Goal: Find specific page/section: Find specific page/section

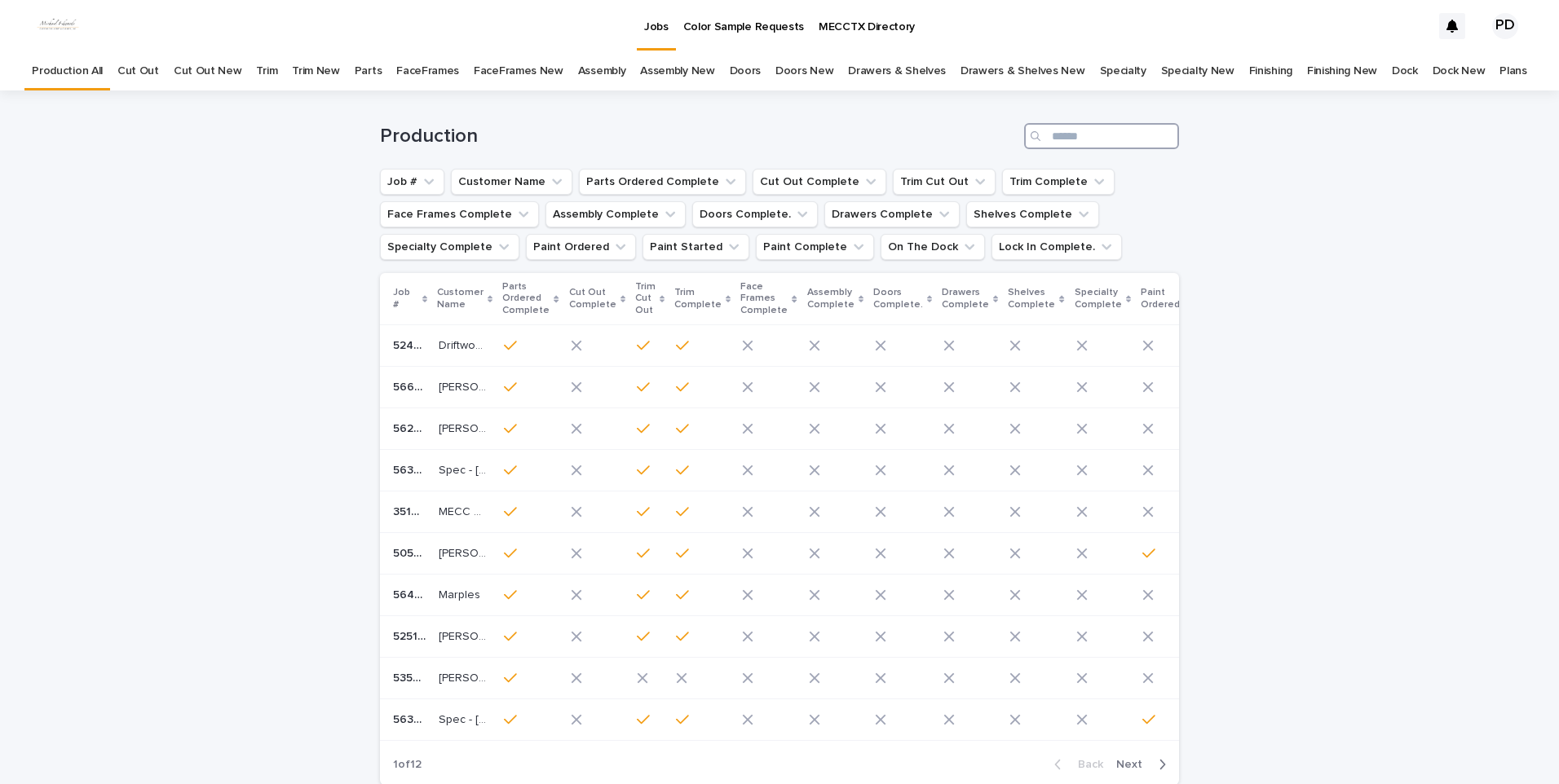
click at [1072, 140] on input "Search" at bounding box center [1100, 136] width 155 height 26
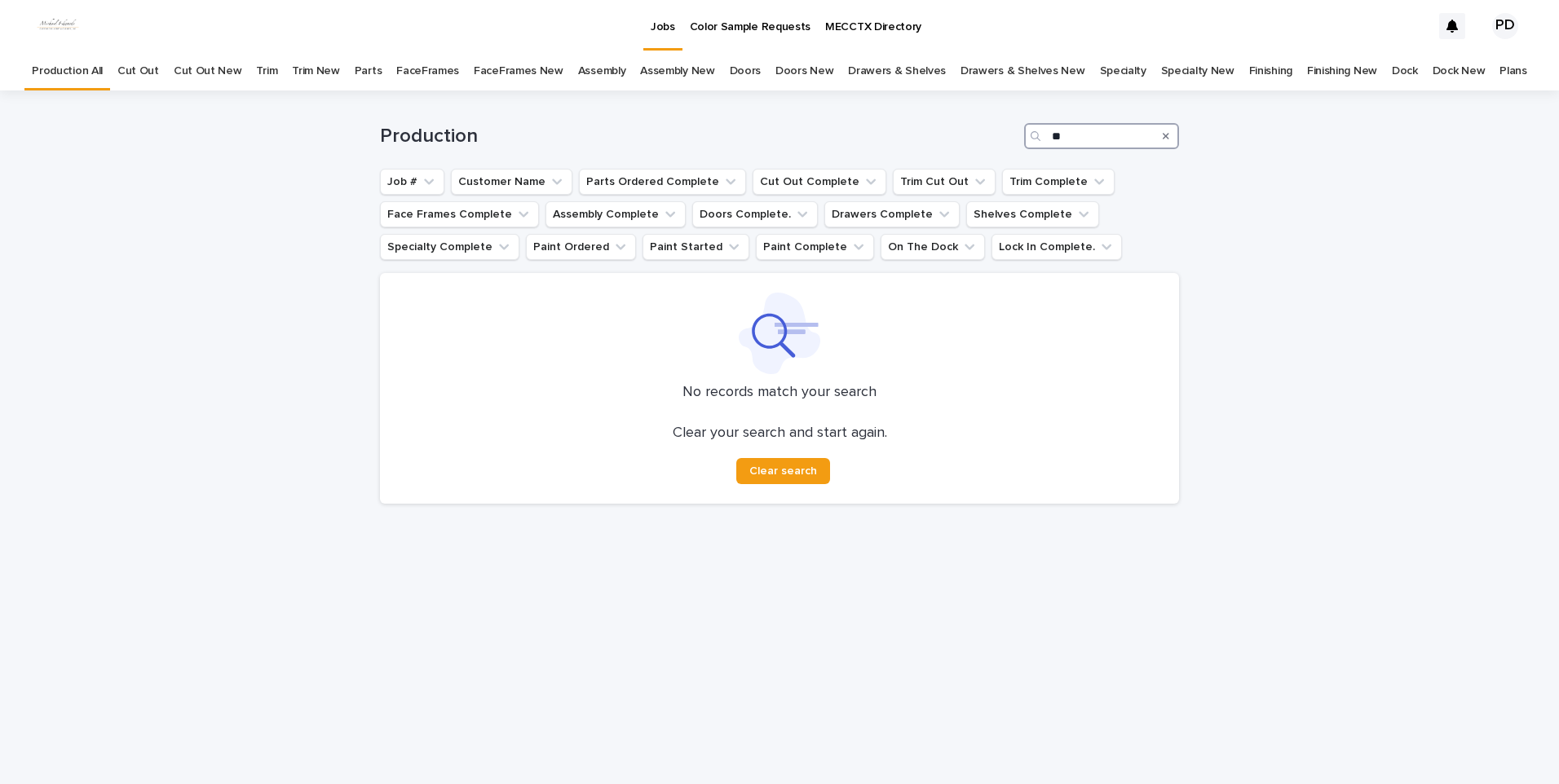
type input "*"
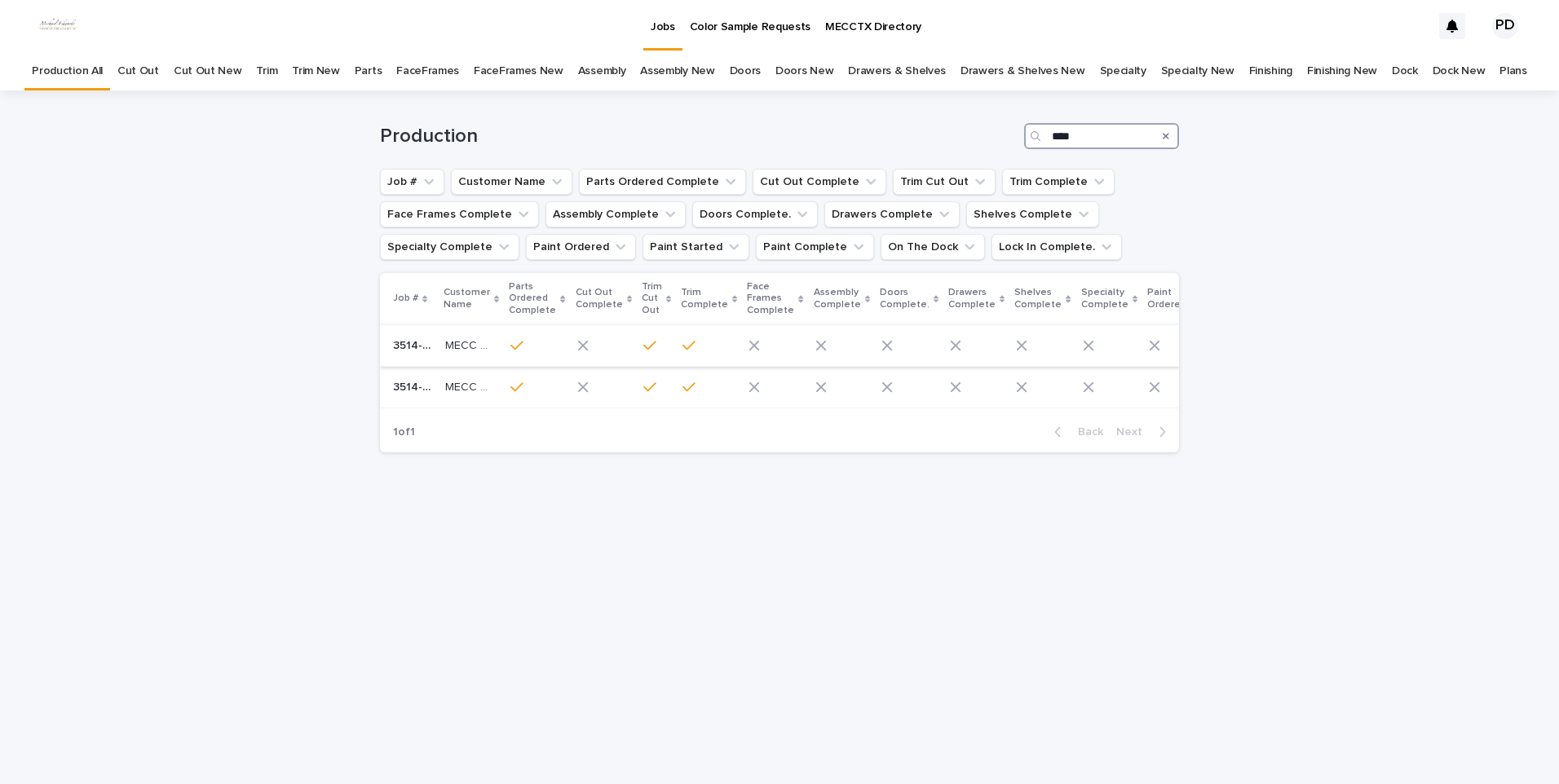
type input "****"
click at [422, 350] on p "3514-F5" at bounding box center [414, 344] width 42 height 18
click at [449, 388] on p "MECC Design Center" at bounding box center [470, 386] width 52 height 18
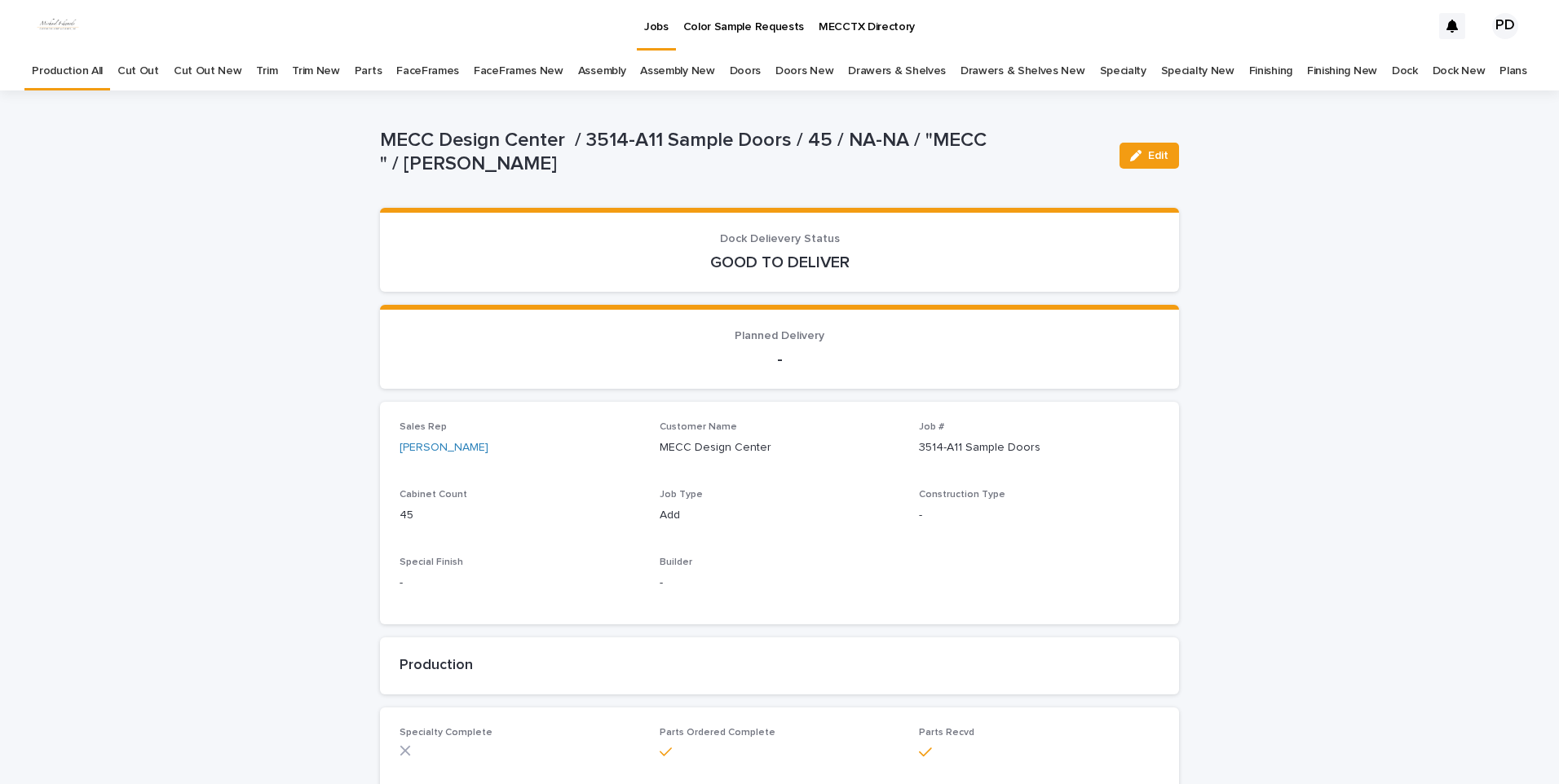
drag, startPoint x: 282, startPoint y: 389, endPoint x: 490, endPoint y: 433, distance: 212.6
click at [666, 36] on link "Jobs" at bounding box center [657, 23] width 39 height 48
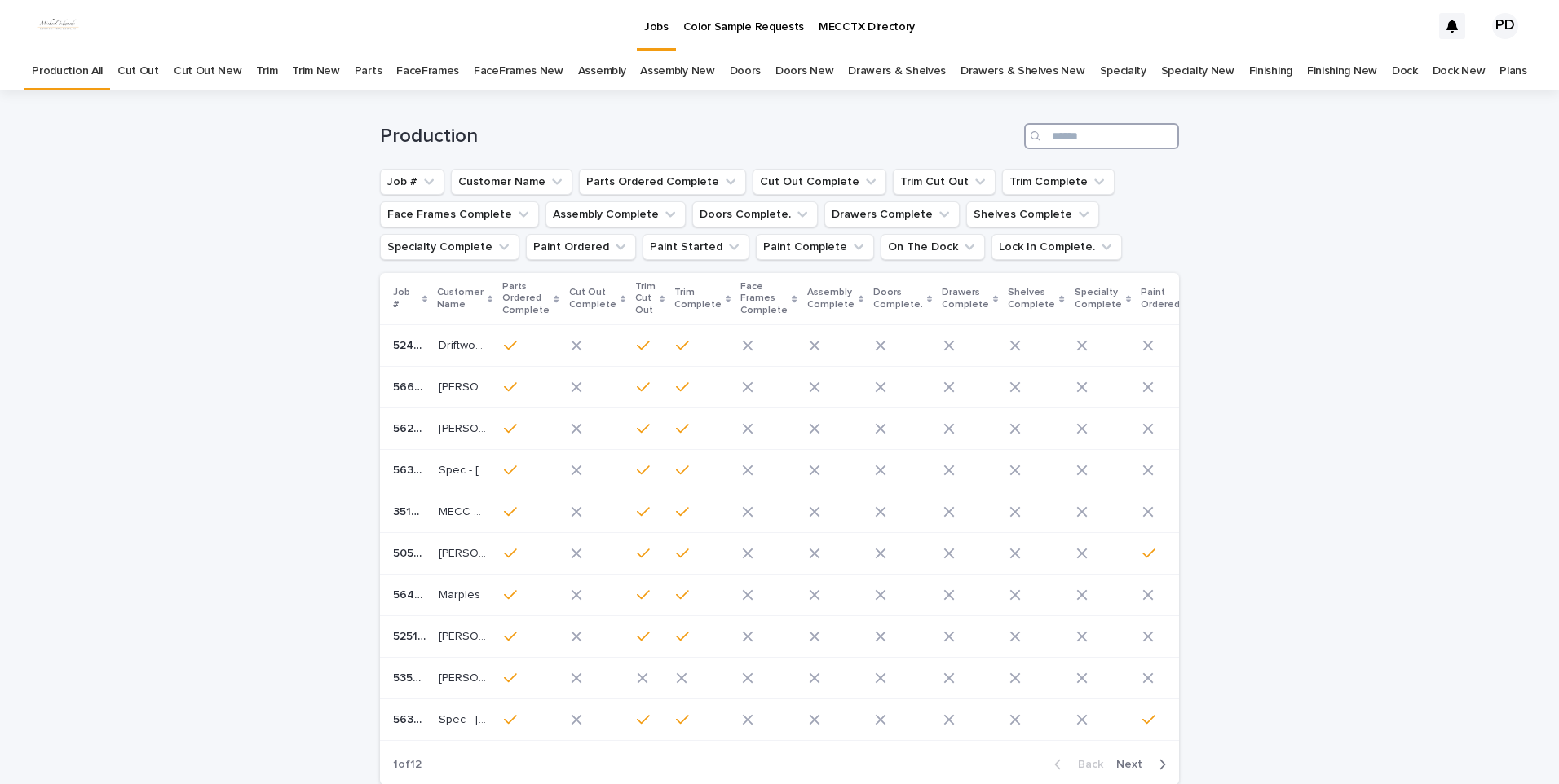
click at [1073, 147] on input "Search" at bounding box center [1100, 136] width 155 height 26
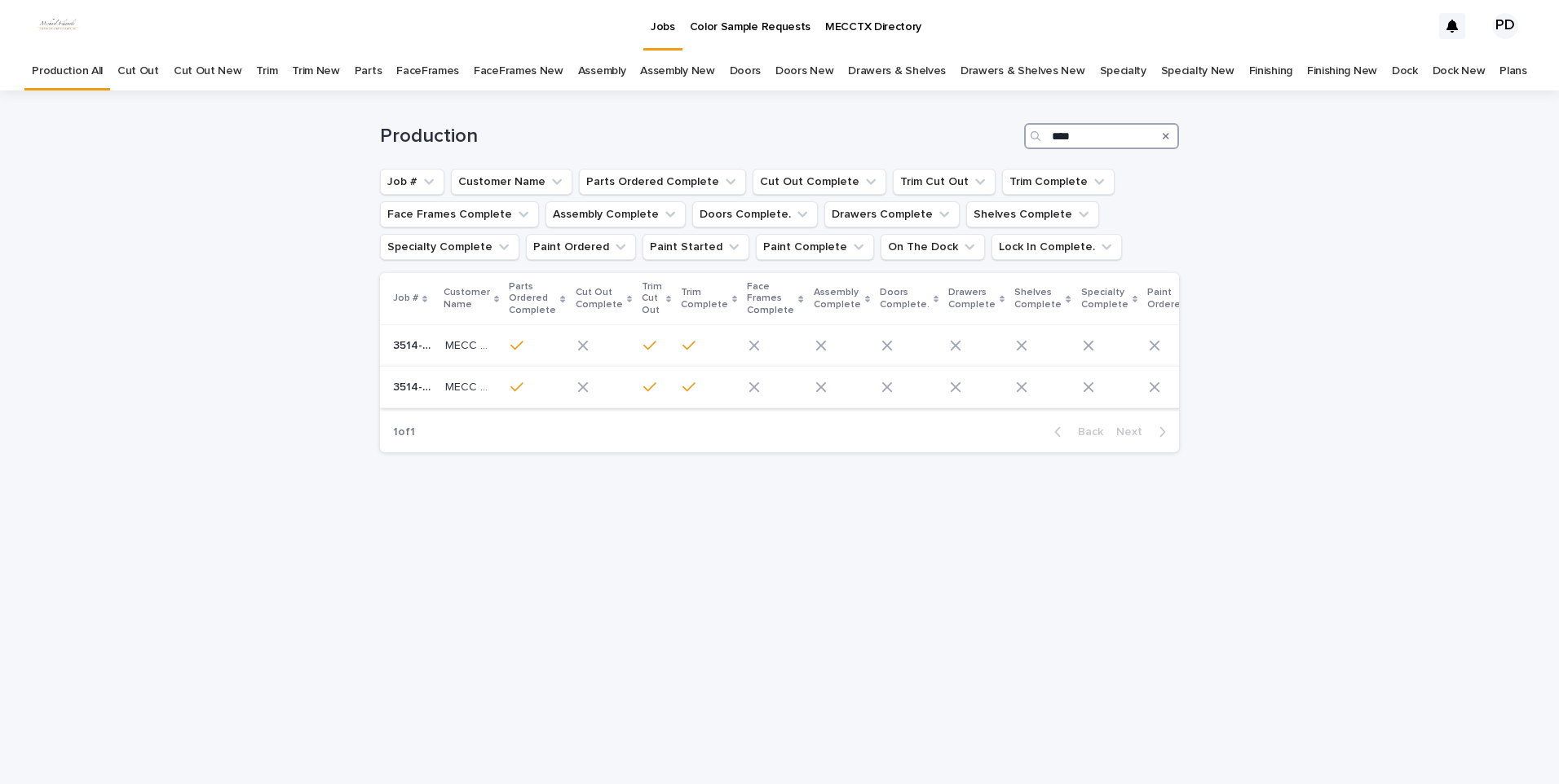
type input "****"
click at [451, 384] on p "MECC Design Center" at bounding box center [470, 386] width 52 height 18
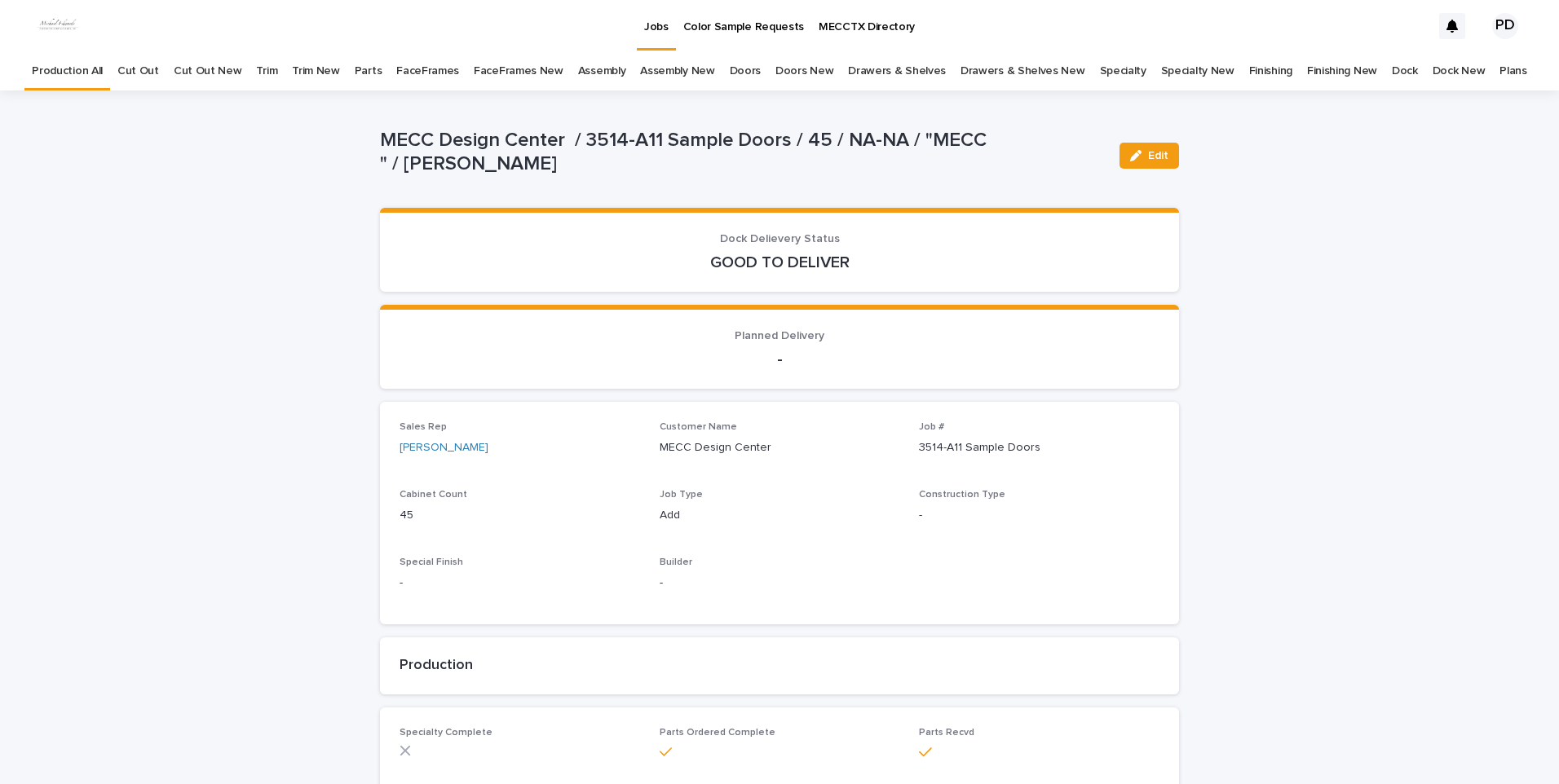
scroll to position [52, 0]
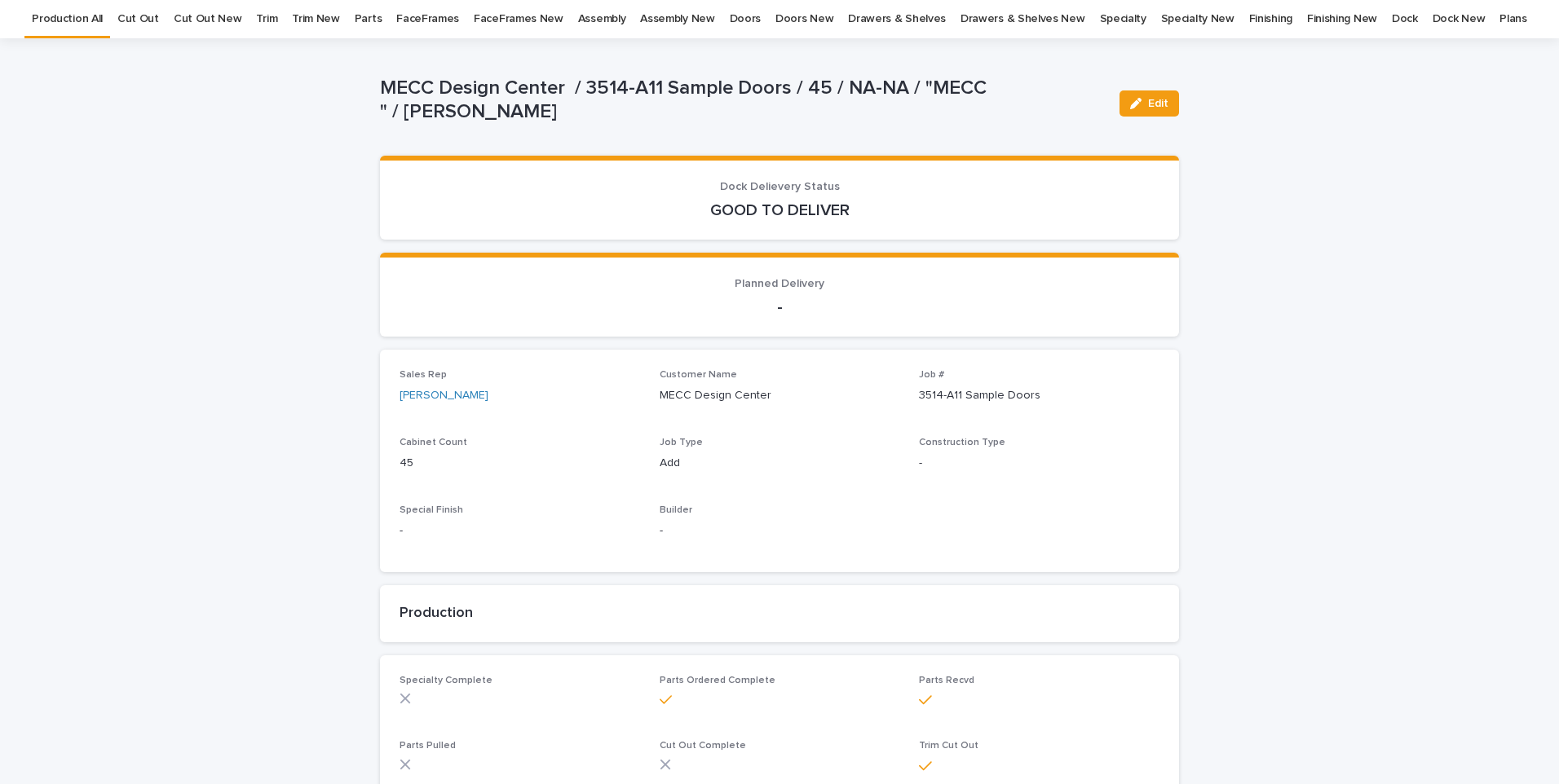
drag, startPoint x: 1320, startPoint y: 383, endPoint x: 1174, endPoint y: 211, distance: 225.6
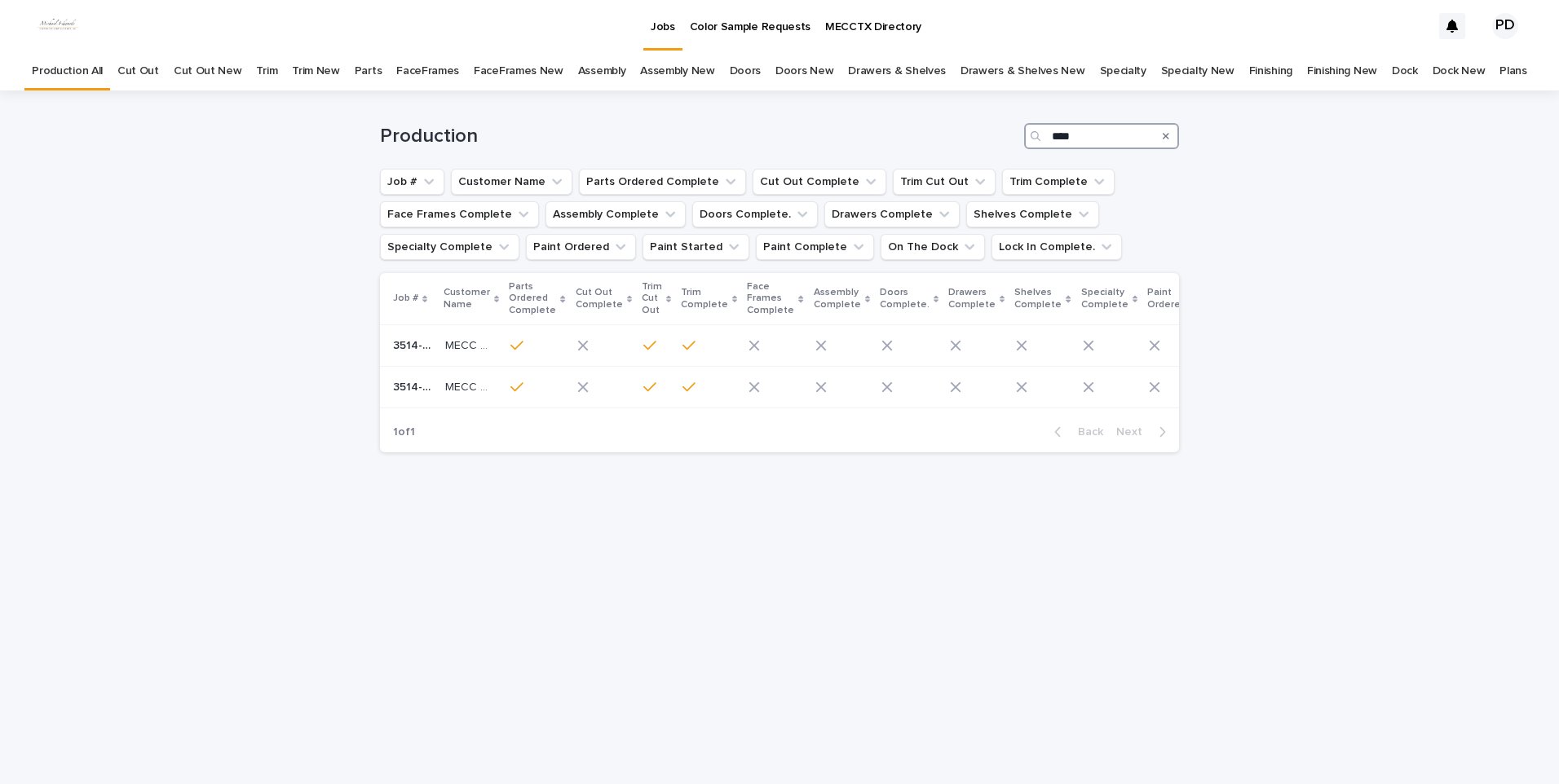
drag, startPoint x: 1095, startPoint y: 139, endPoint x: 1013, endPoint y: 153, distance: 83.2
click at [1013, 153] on div "Production ****" at bounding box center [779, 130] width 799 height 78
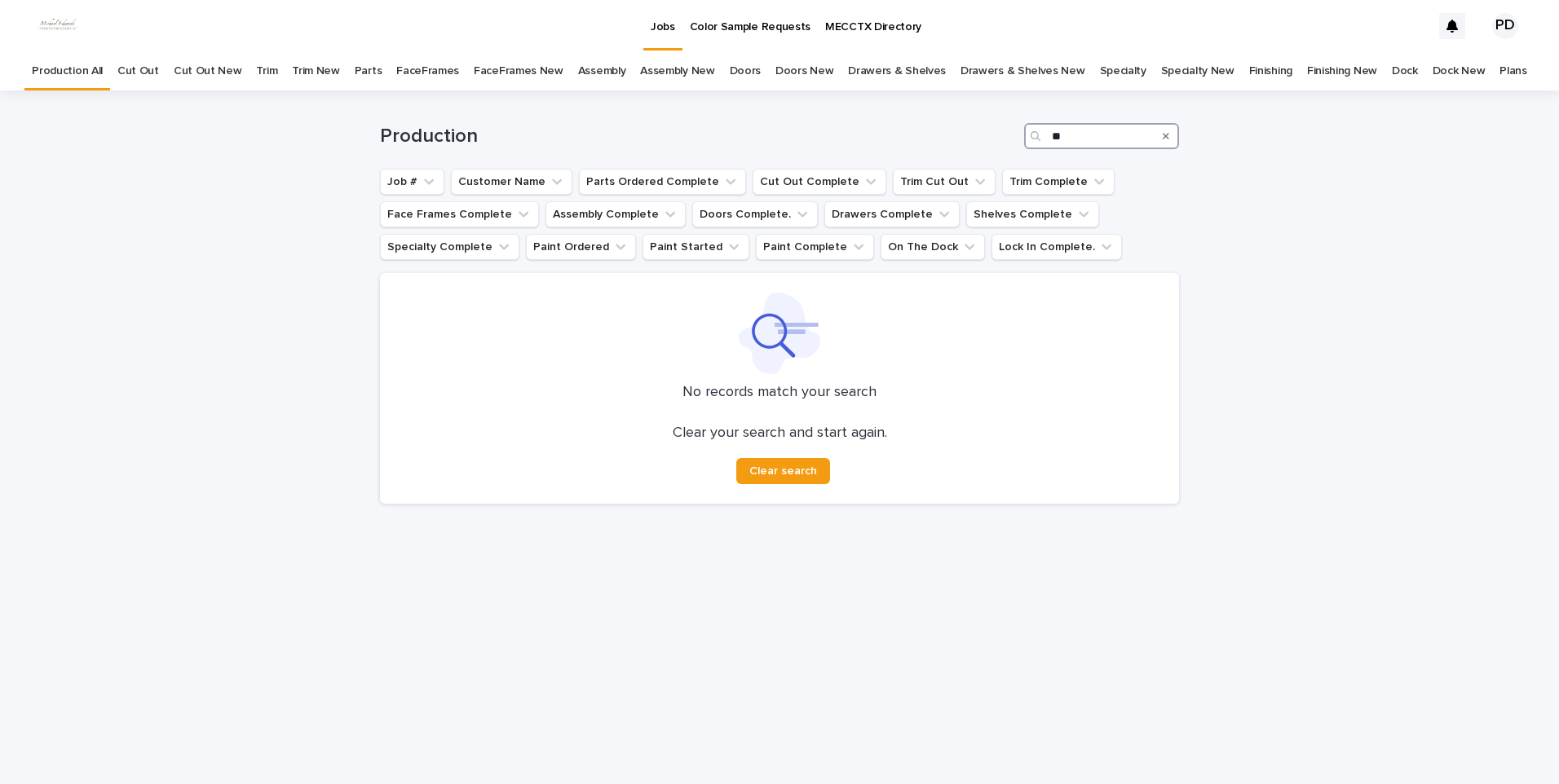
type input "*"
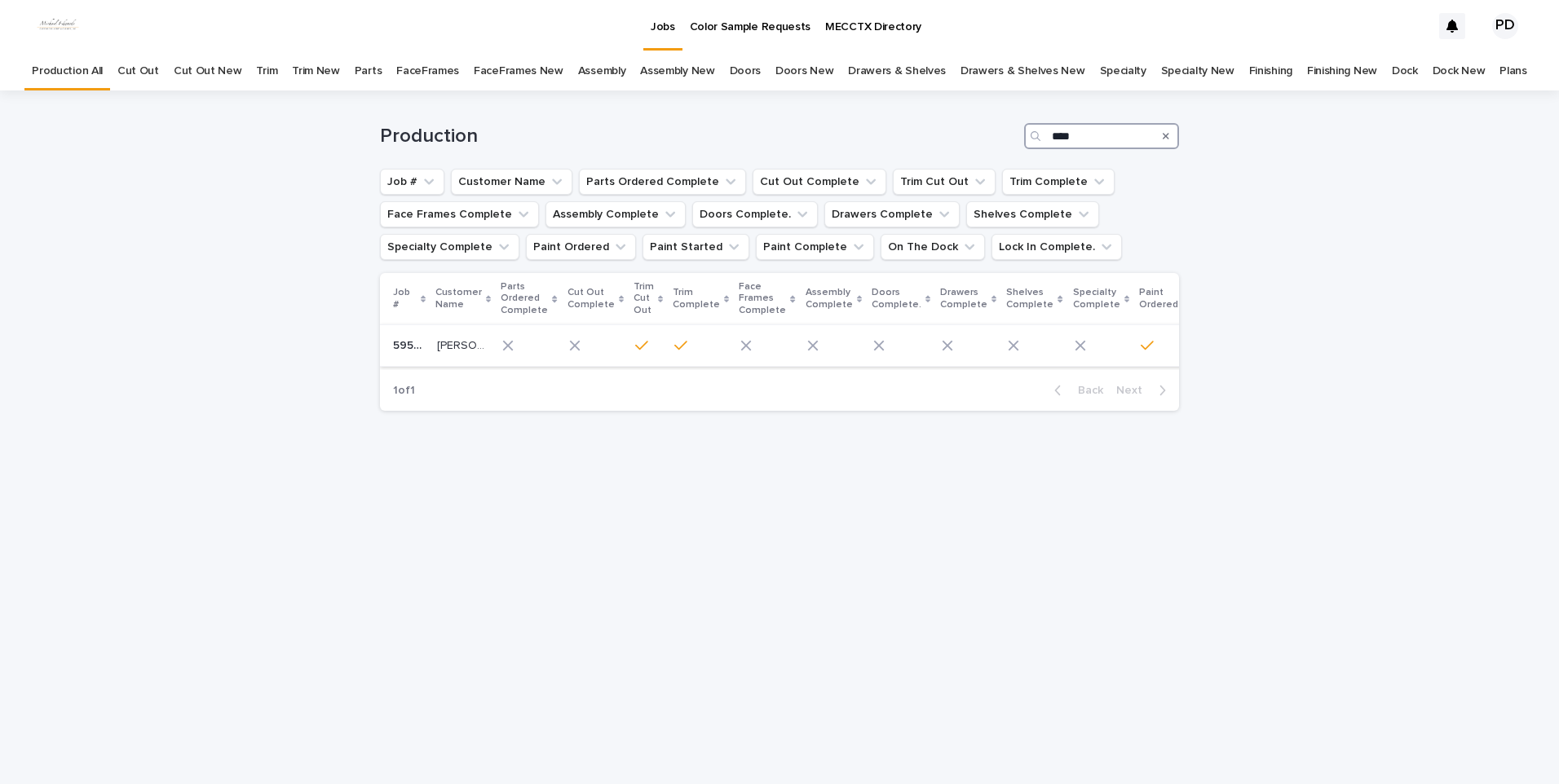
type input "****"
click at [458, 344] on p "[PERSON_NAME]" at bounding box center [462, 344] width 52 height 18
drag, startPoint x: 1100, startPoint y: 133, endPoint x: 1014, endPoint y: 142, distance: 86.5
click at [1014, 142] on div "Production ****" at bounding box center [779, 136] width 799 height 26
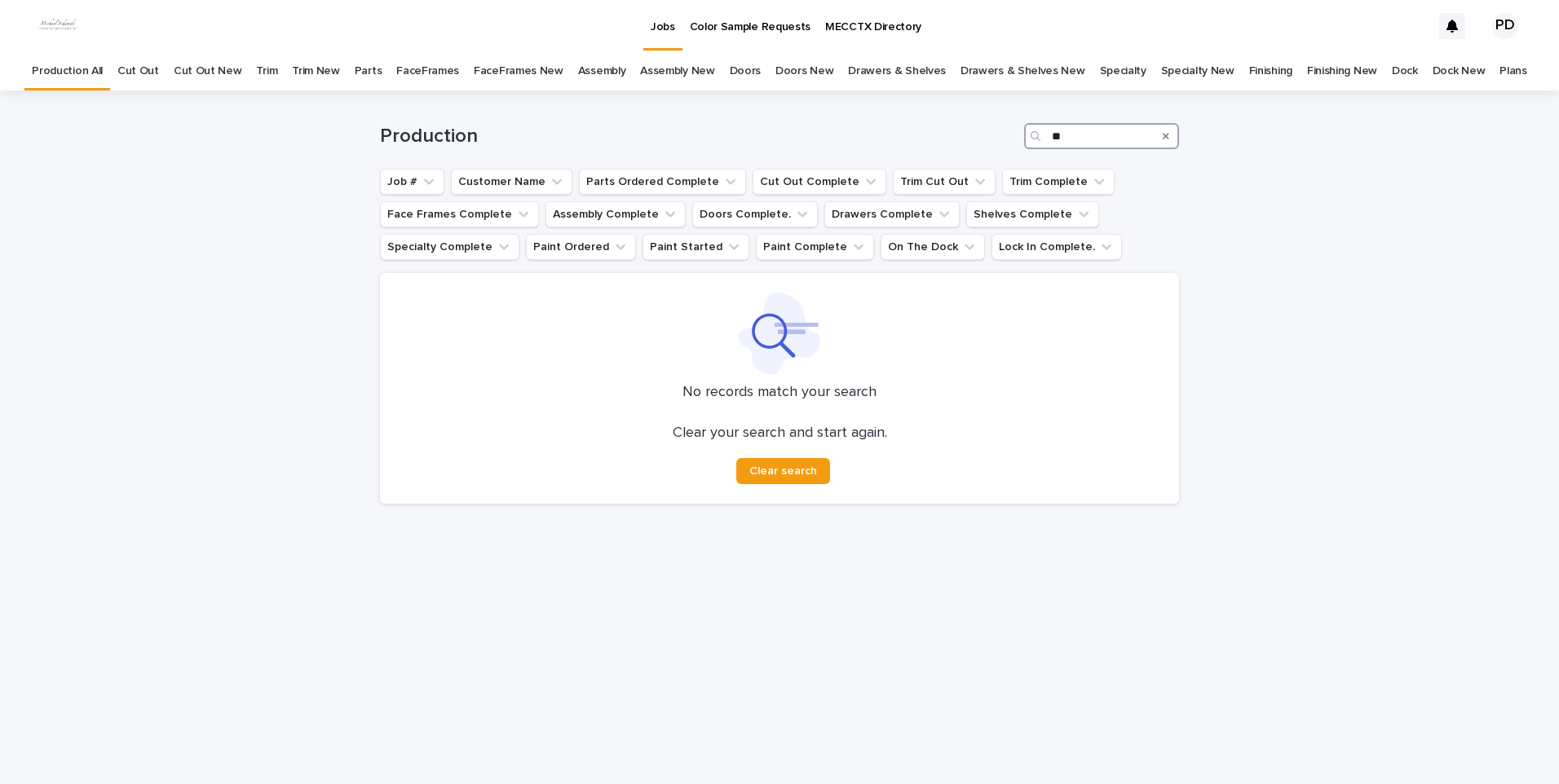
type input "*"
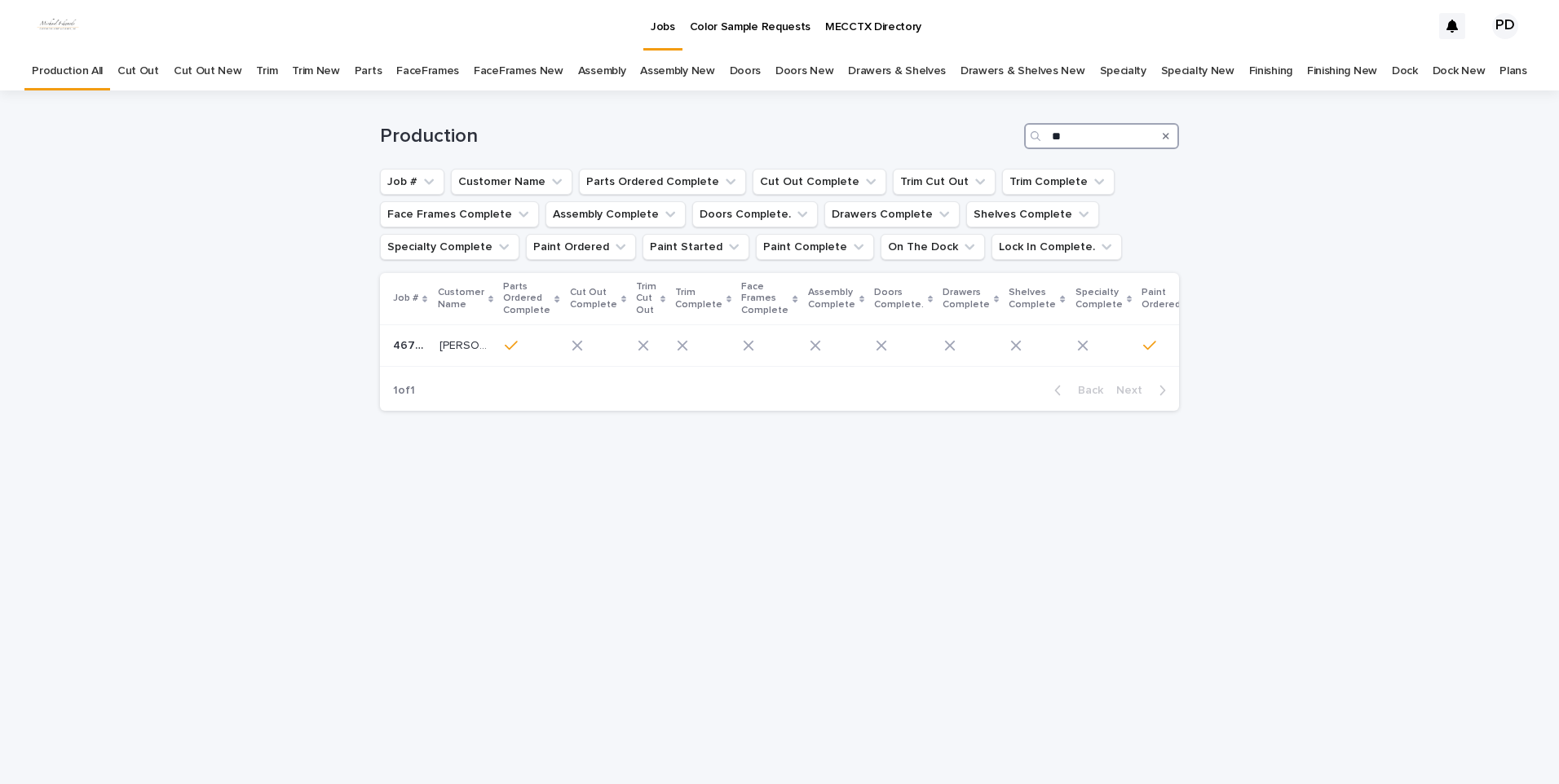
type input "*"
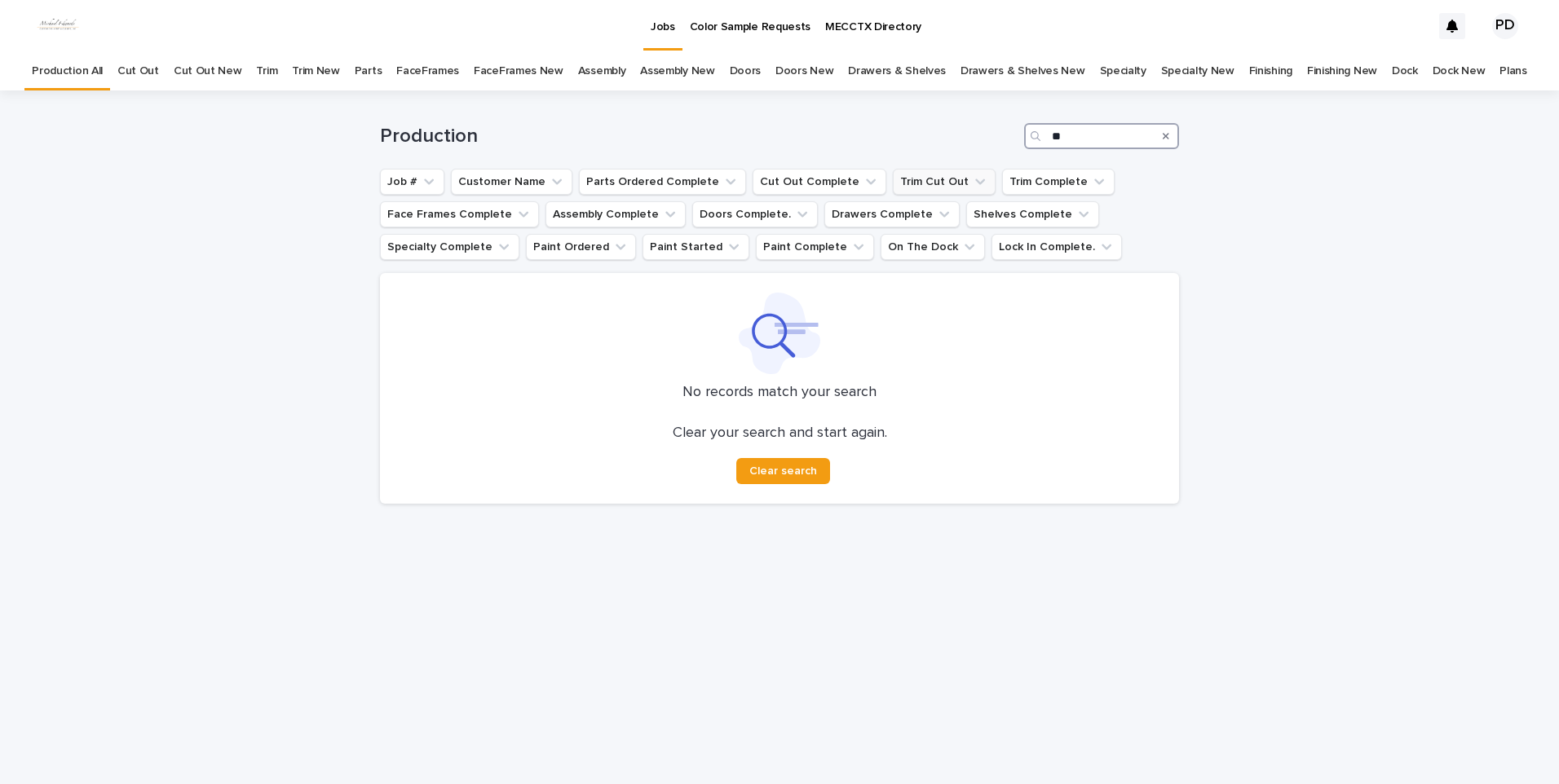
type input "*"
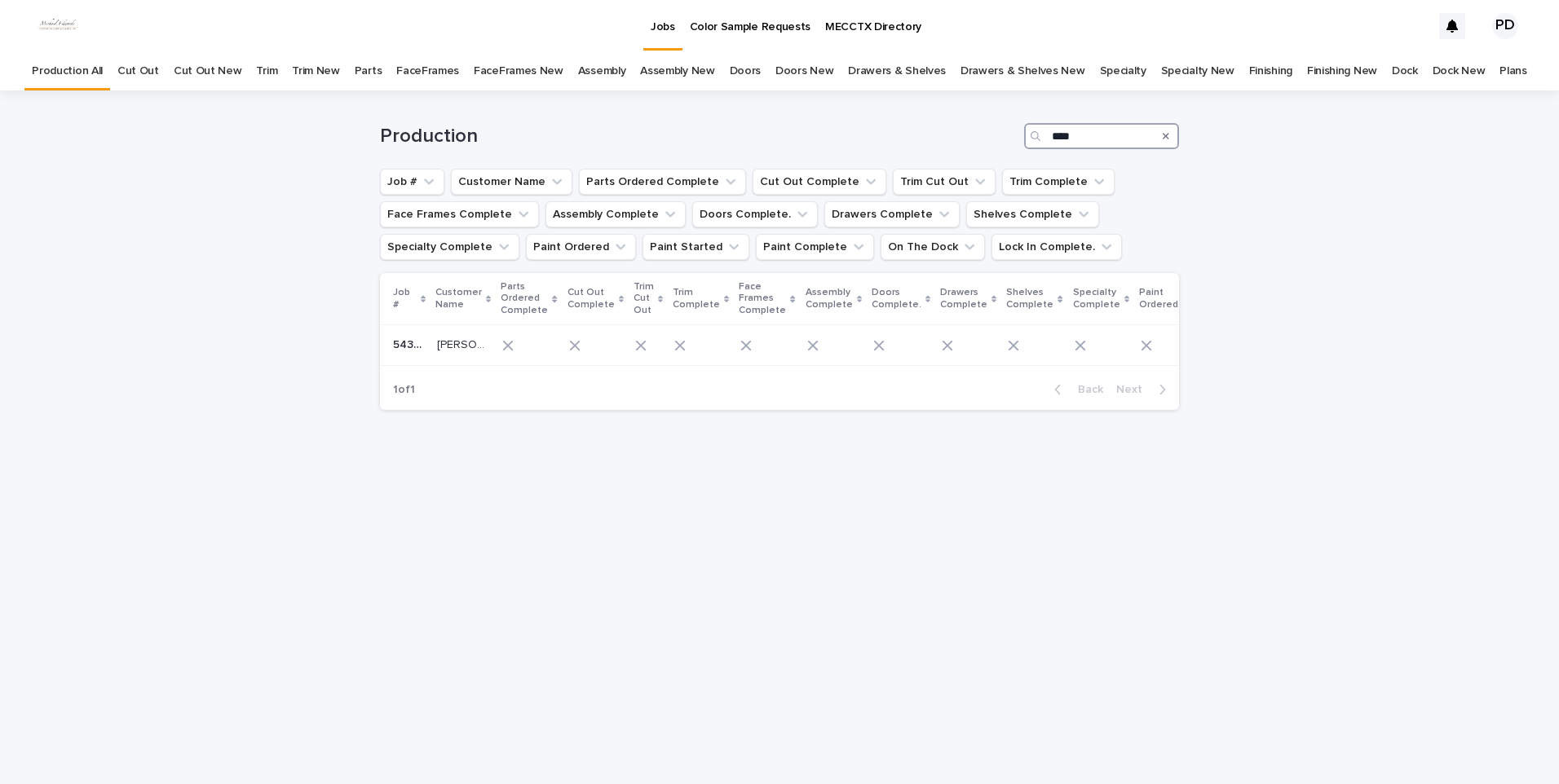
type input "****"
click at [440, 322] on th "Customer Name" at bounding box center [462, 298] width 65 height 52
click at [454, 348] on p "[PERSON_NAME]" at bounding box center [462, 343] width 52 height 18
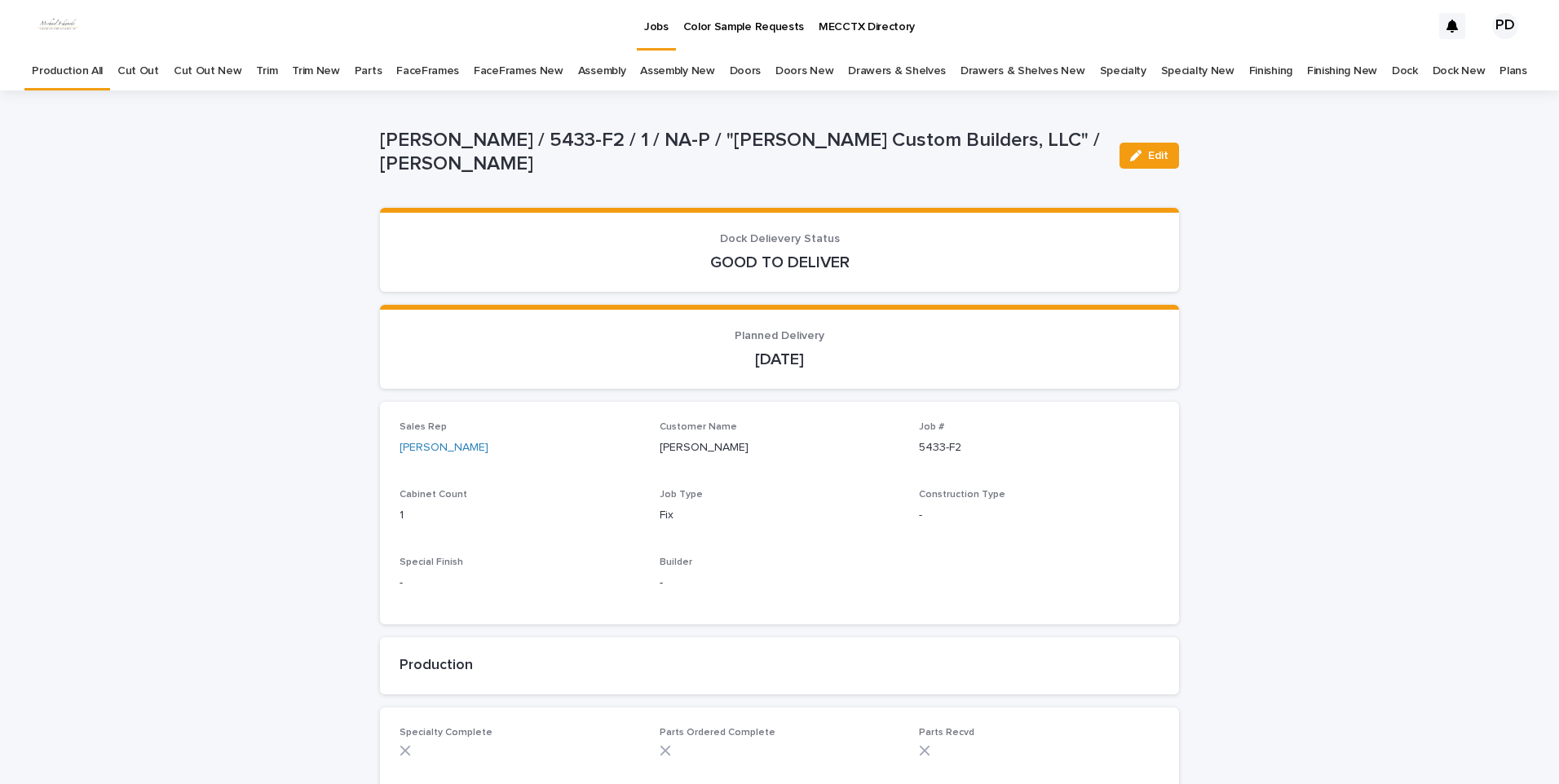
click at [659, 32] on p "Jobs" at bounding box center [656, 17] width 24 height 34
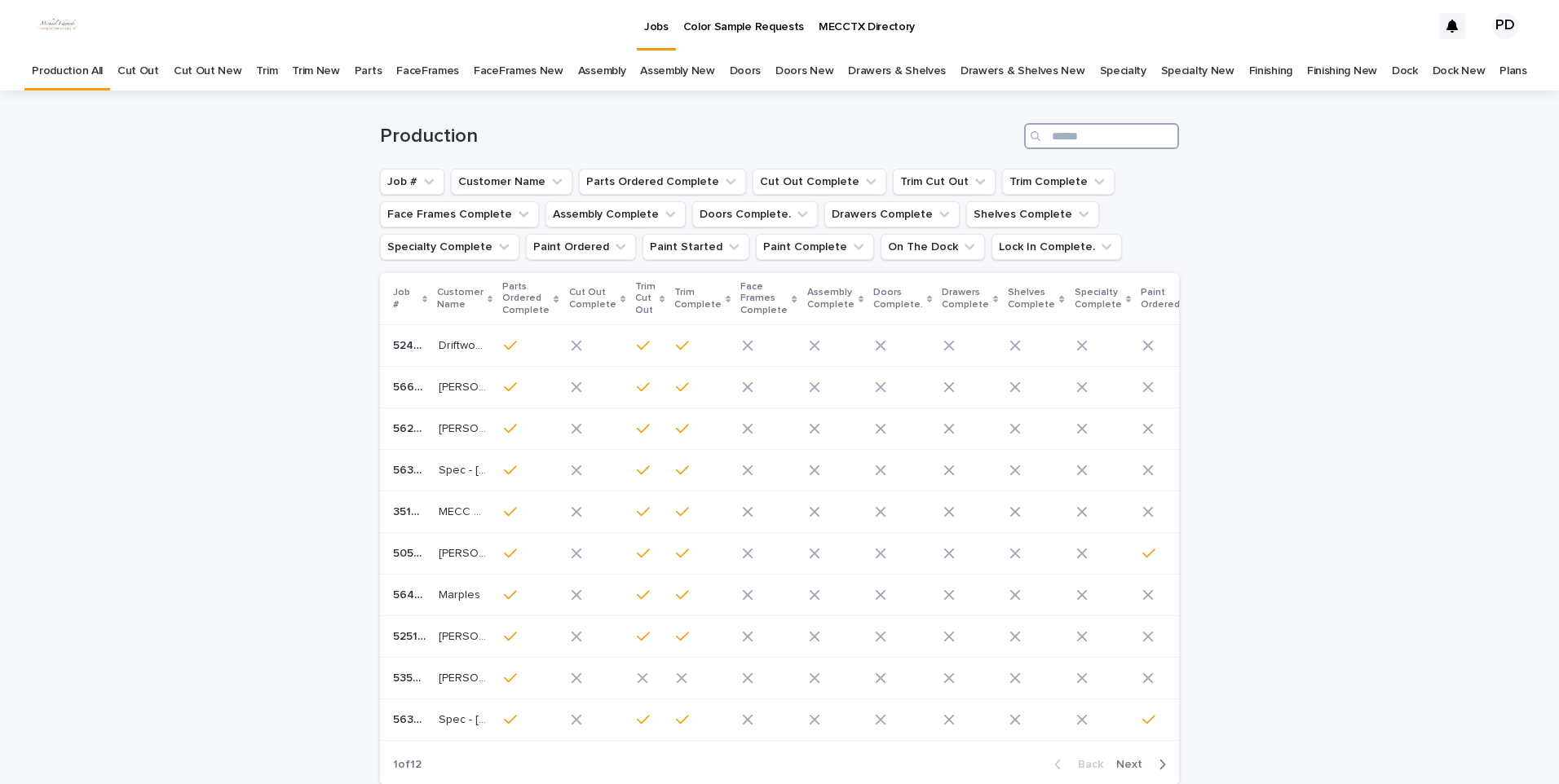
click at [1097, 132] on input "Search" at bounding box center [1100, 136] width 155 height 26
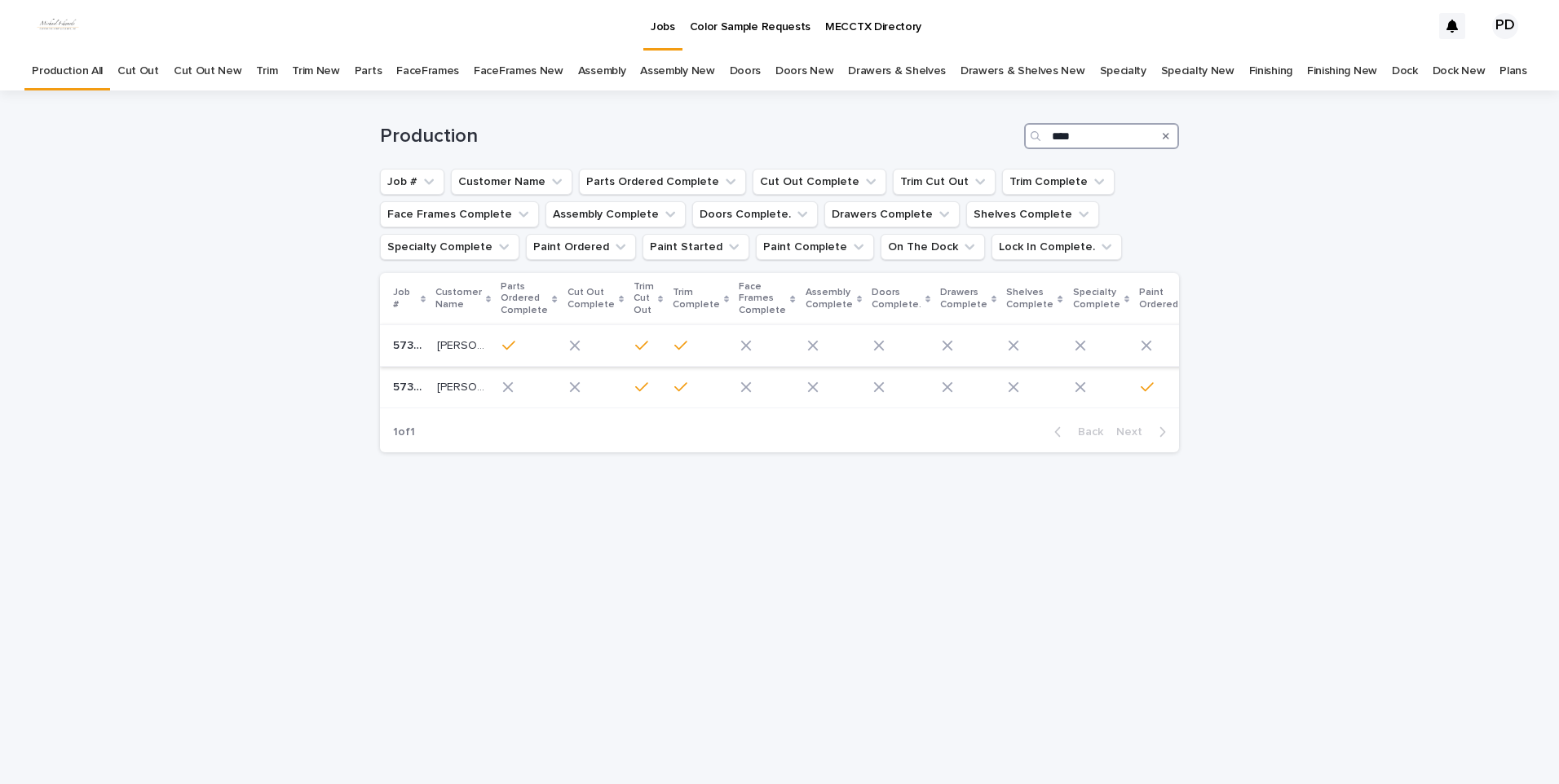
type input "****"
click at [462, 341] on p "[PERSON_NAME]" at bounding box center [462, 344] width 52 height 18
click at [451, 388] on p "[PERSON_NAME]" at bounding box center [462, 386] width 52 height 18
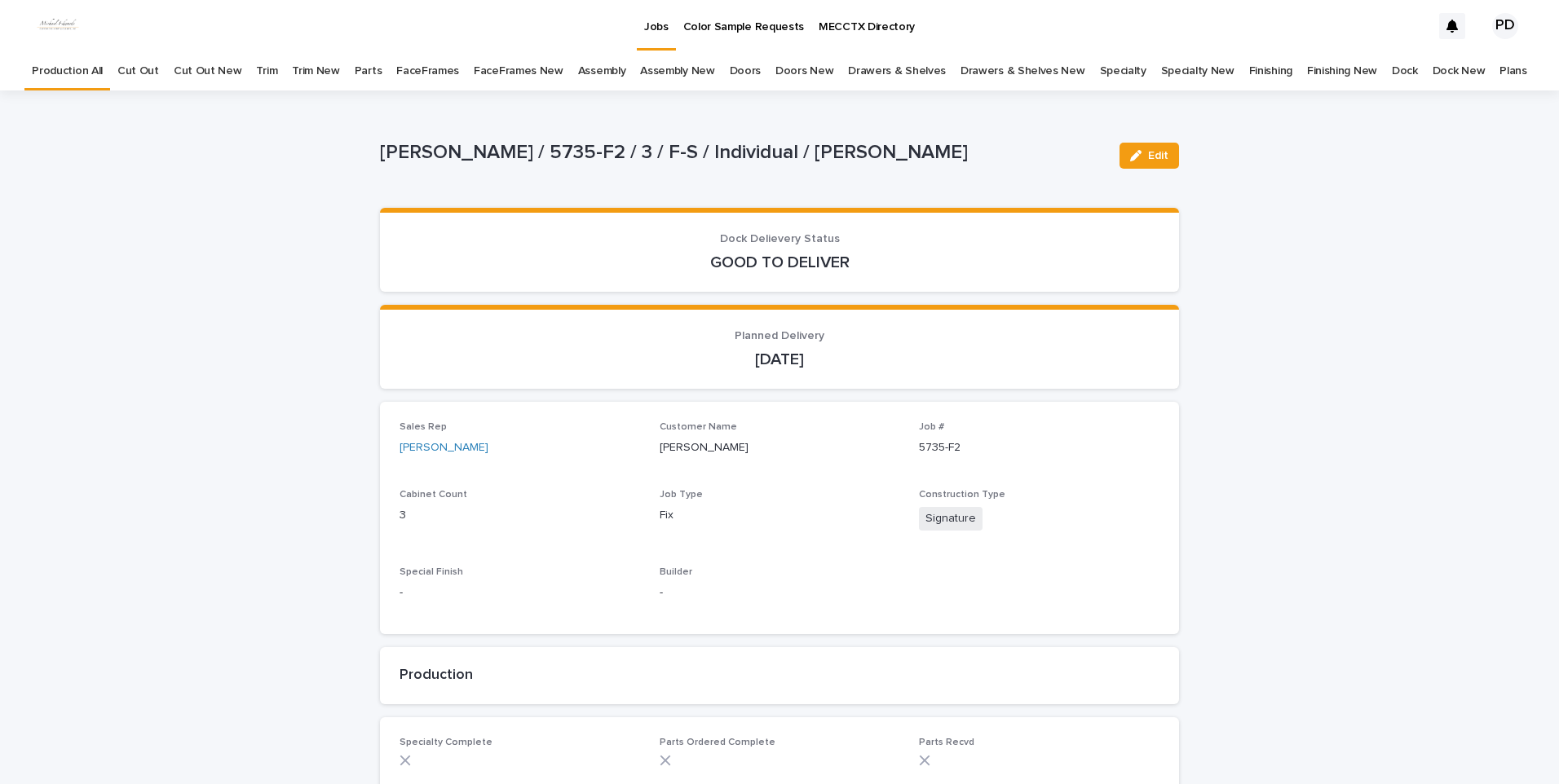
click at [676, 33] on div "Color Sample Requests" at bounding box center [744, 17] width 137 height 34
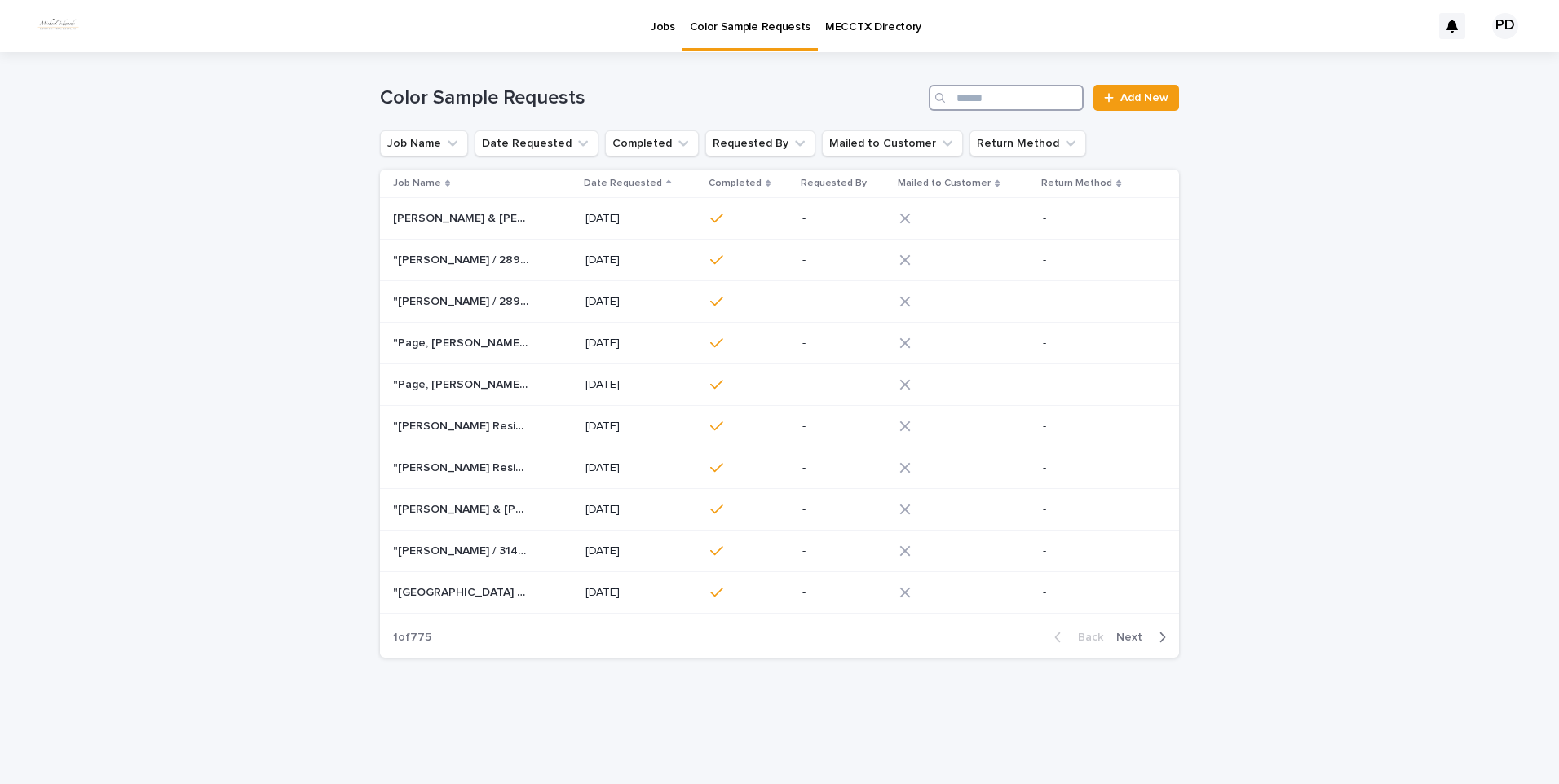
click at [1030, 98] on input "Search" at bounding box center [1006, 98] width 155 height 26
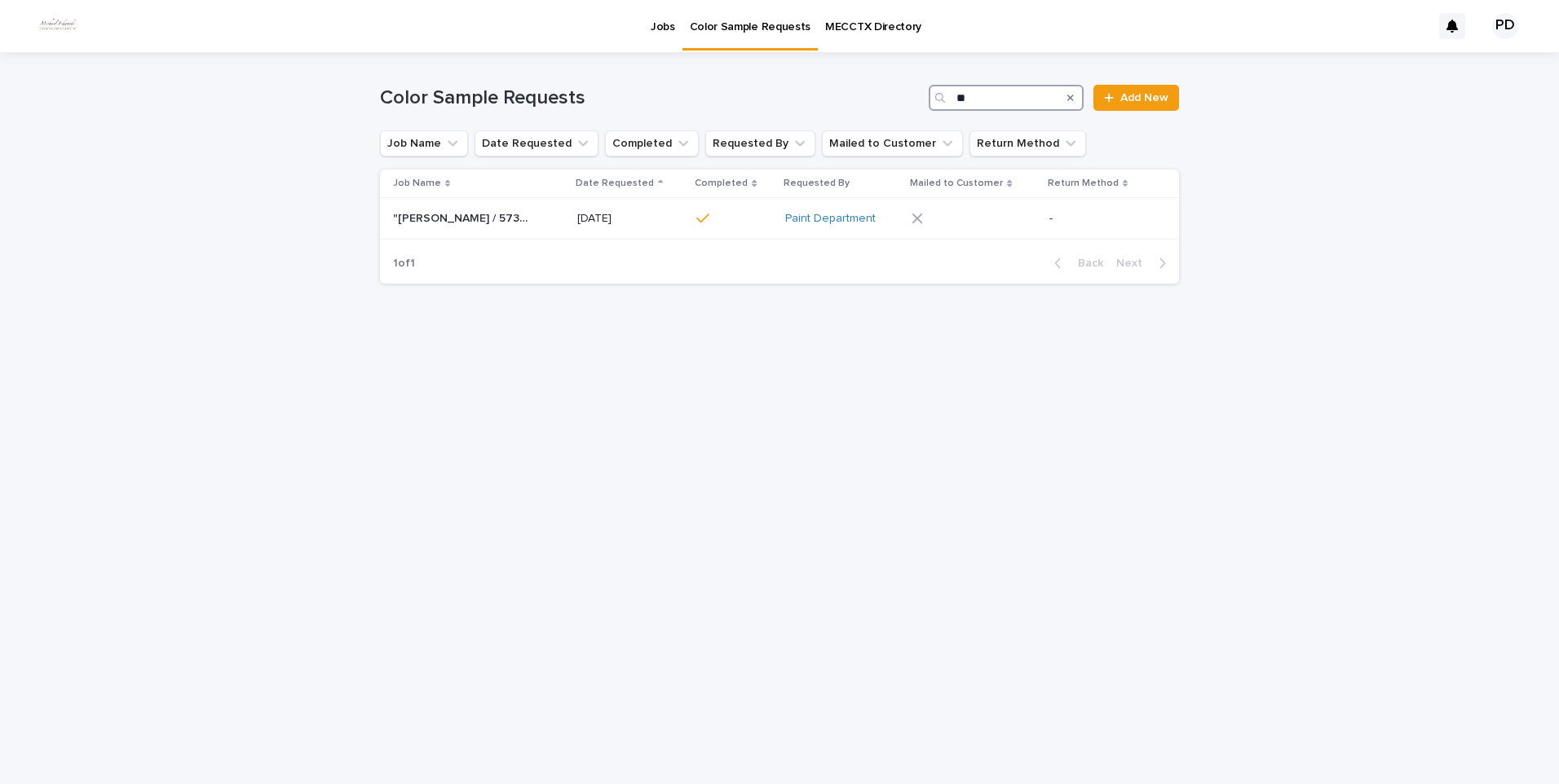
type input "*"
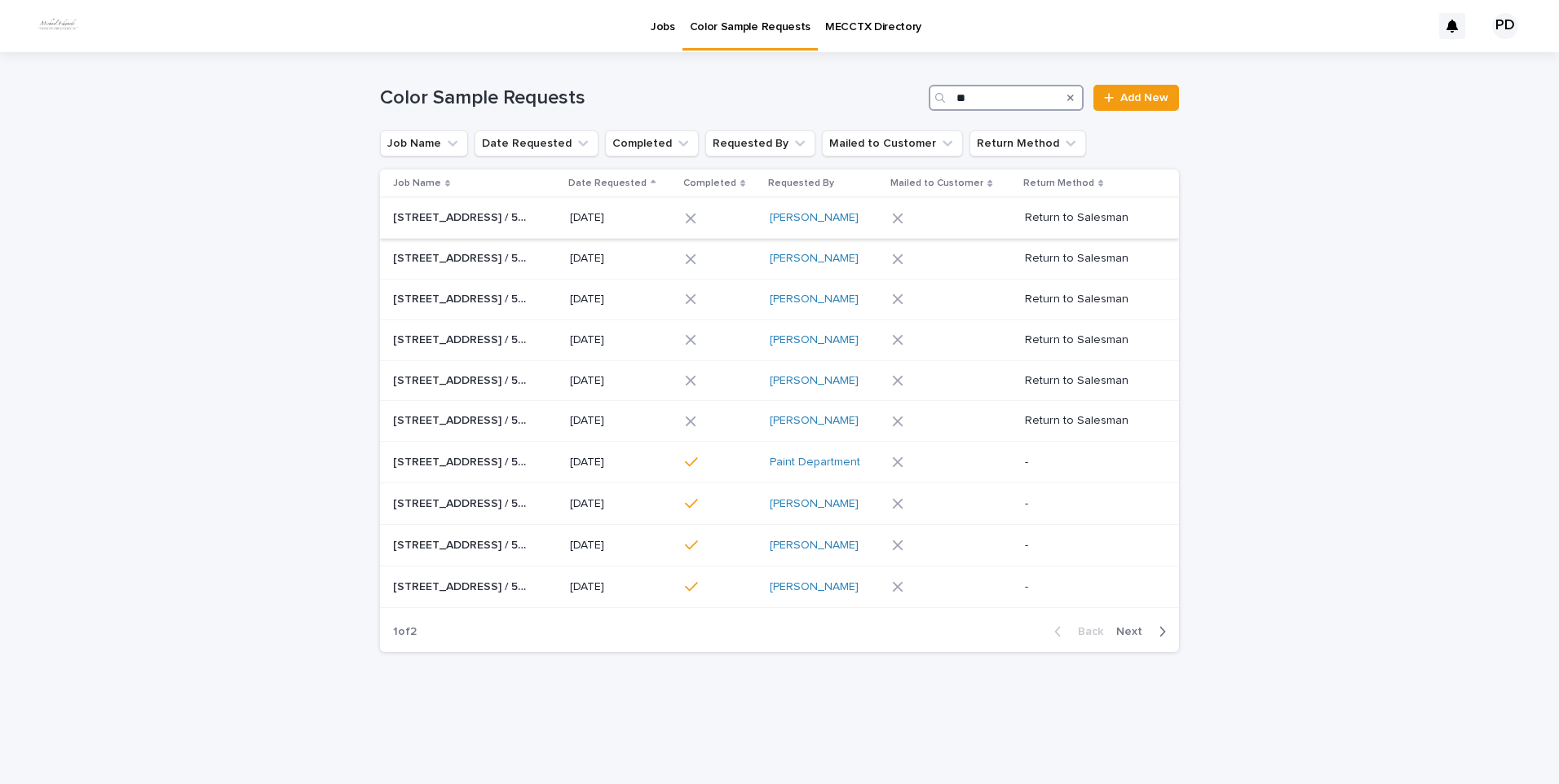
type input "*"
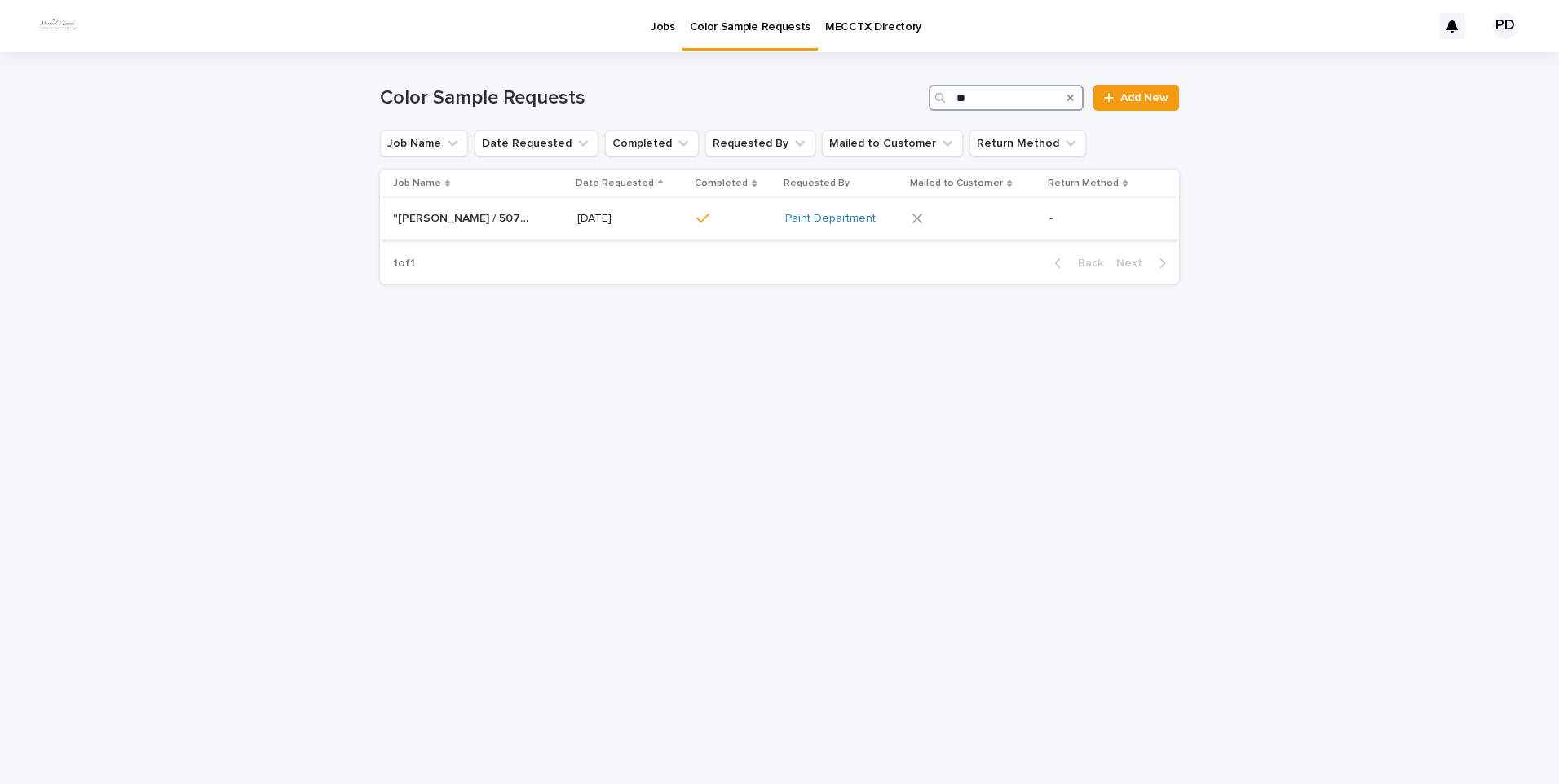
type input "*"
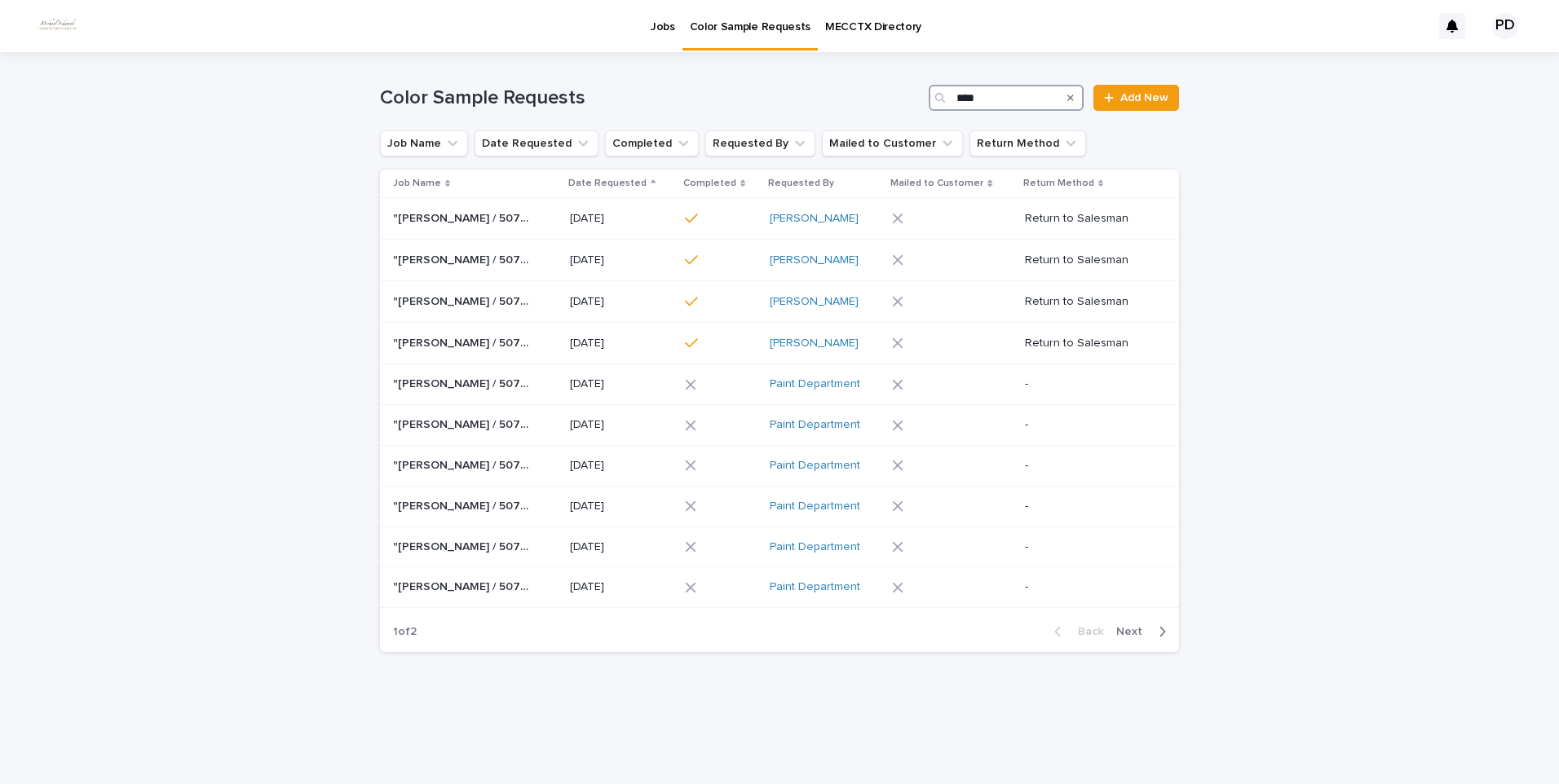
type input "****"
click at [669, 20] on p "Jobs" at bounding box center [662, 17] width 24 height 34
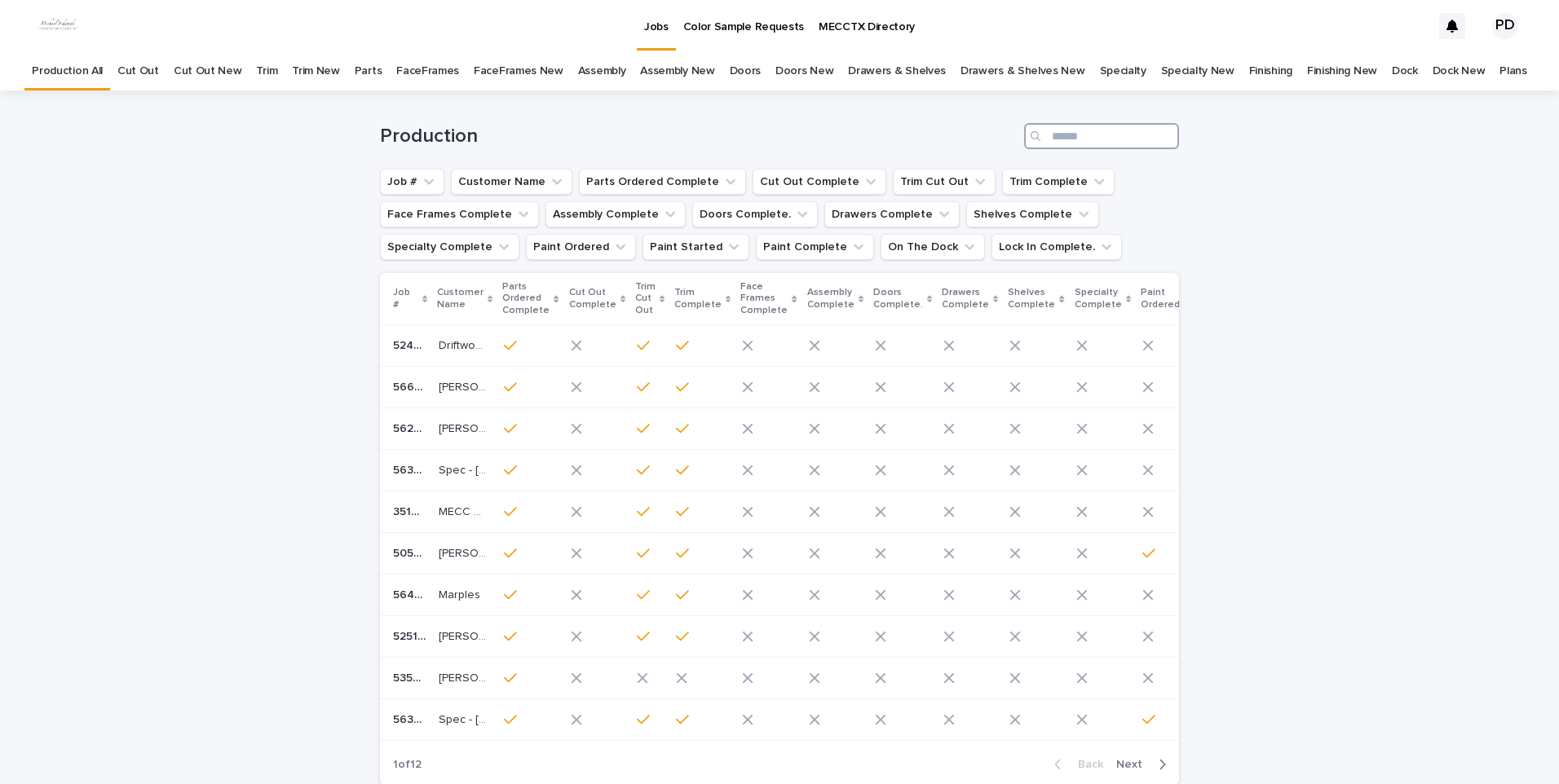
click at [1093, 137] on input "Search" at bounding box center [1100, 136] width 155 height 26
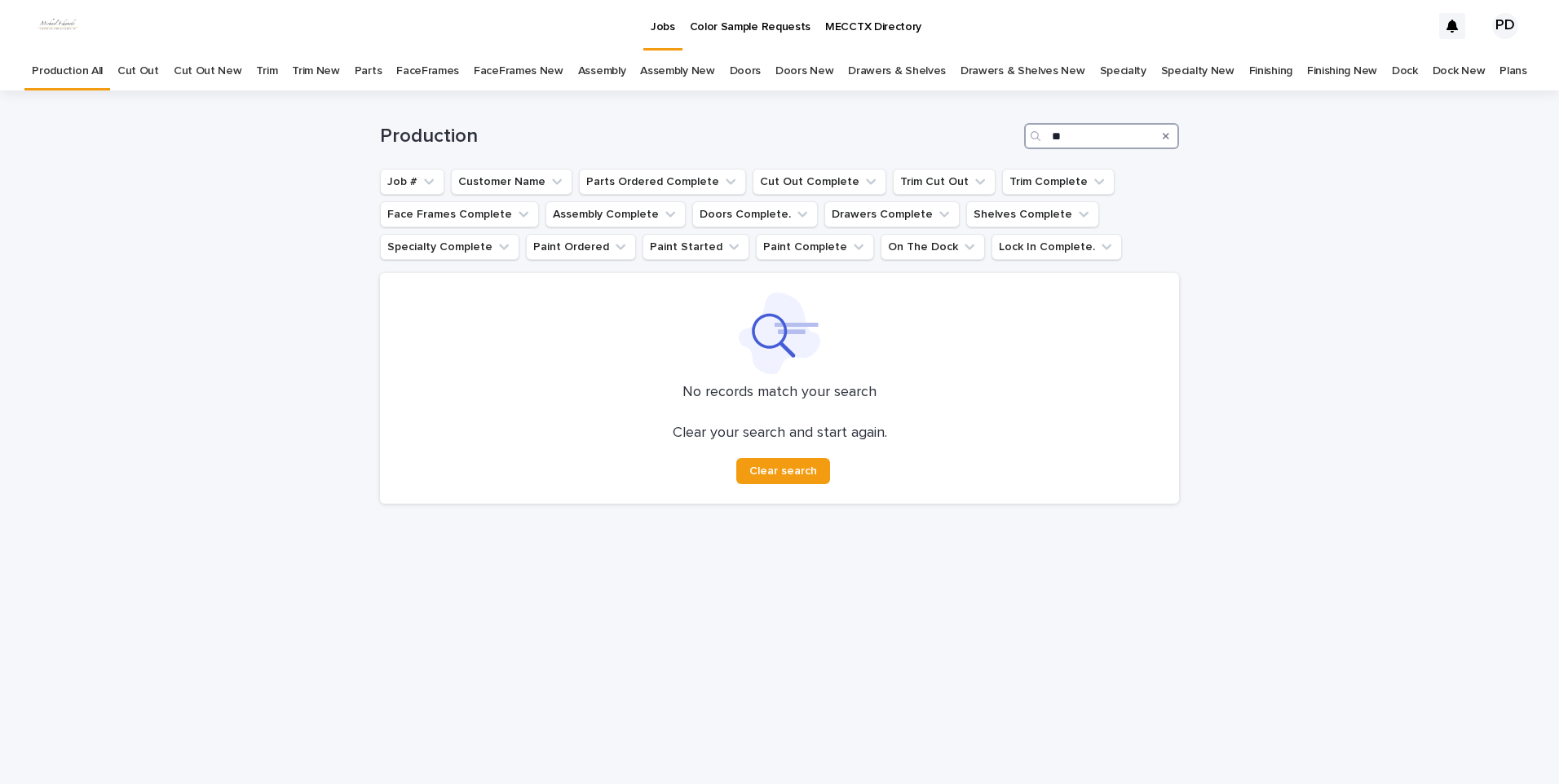
type input "*"
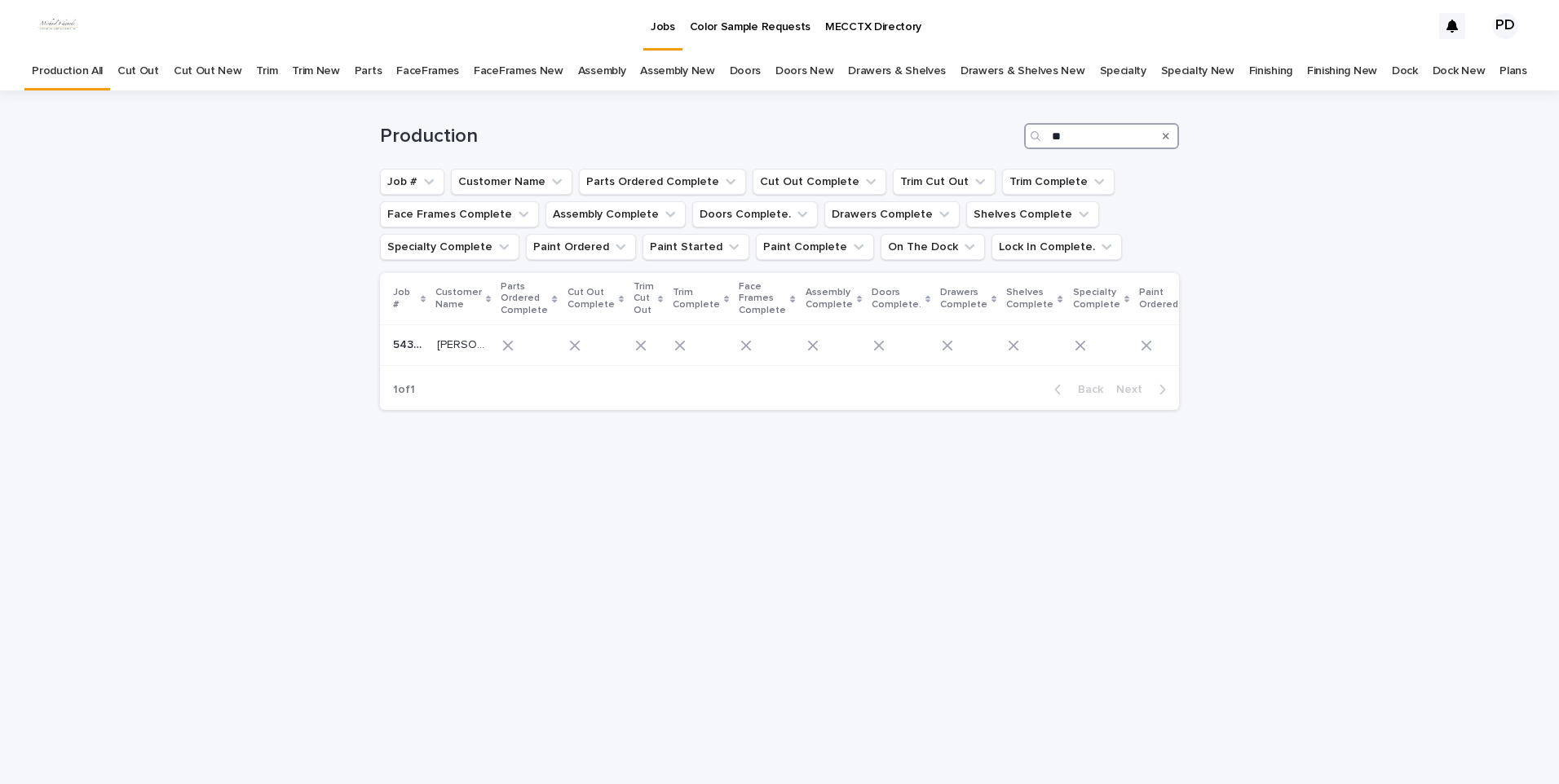
type input "*"
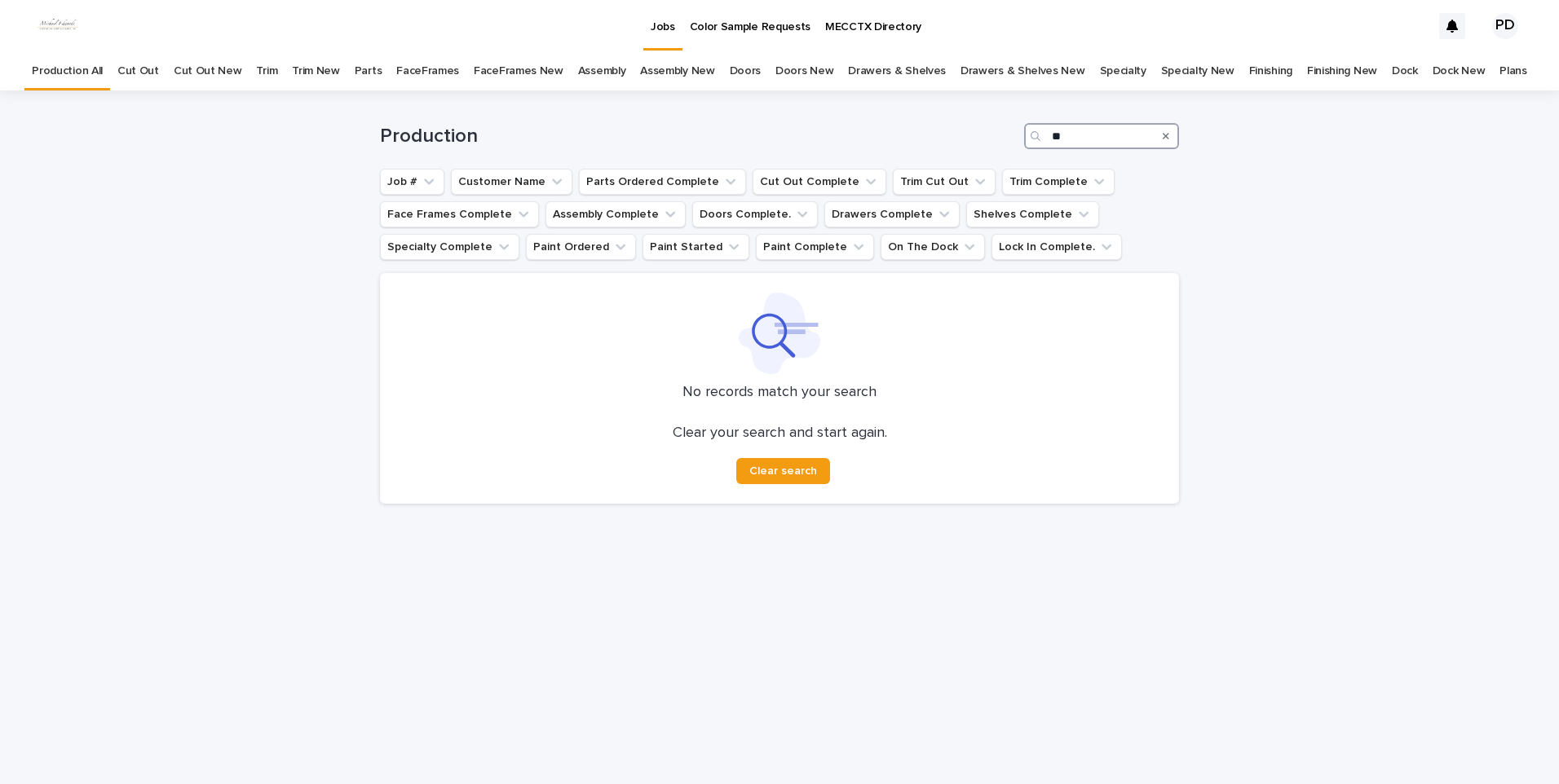
type input "*"
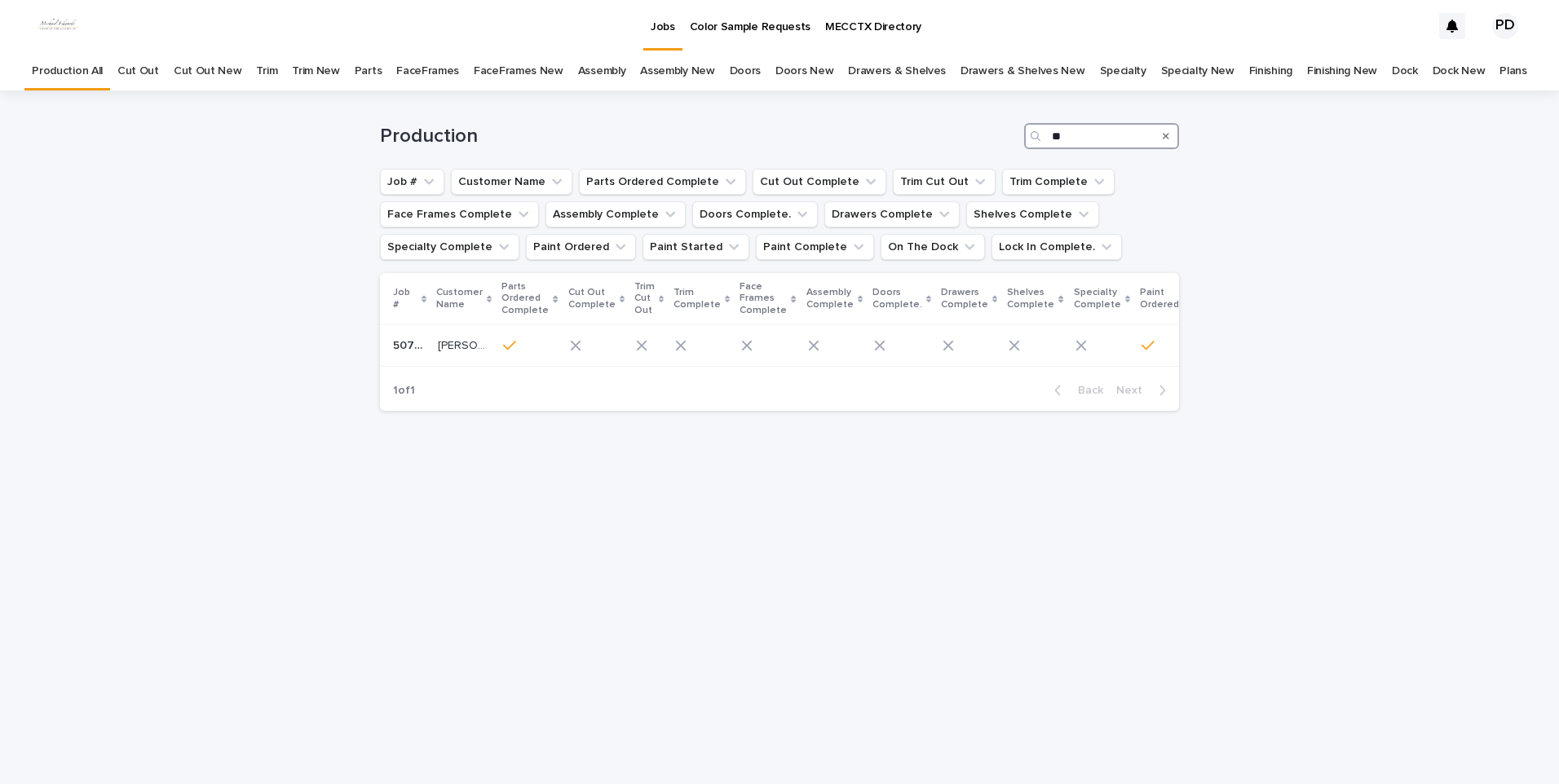
type input "*"
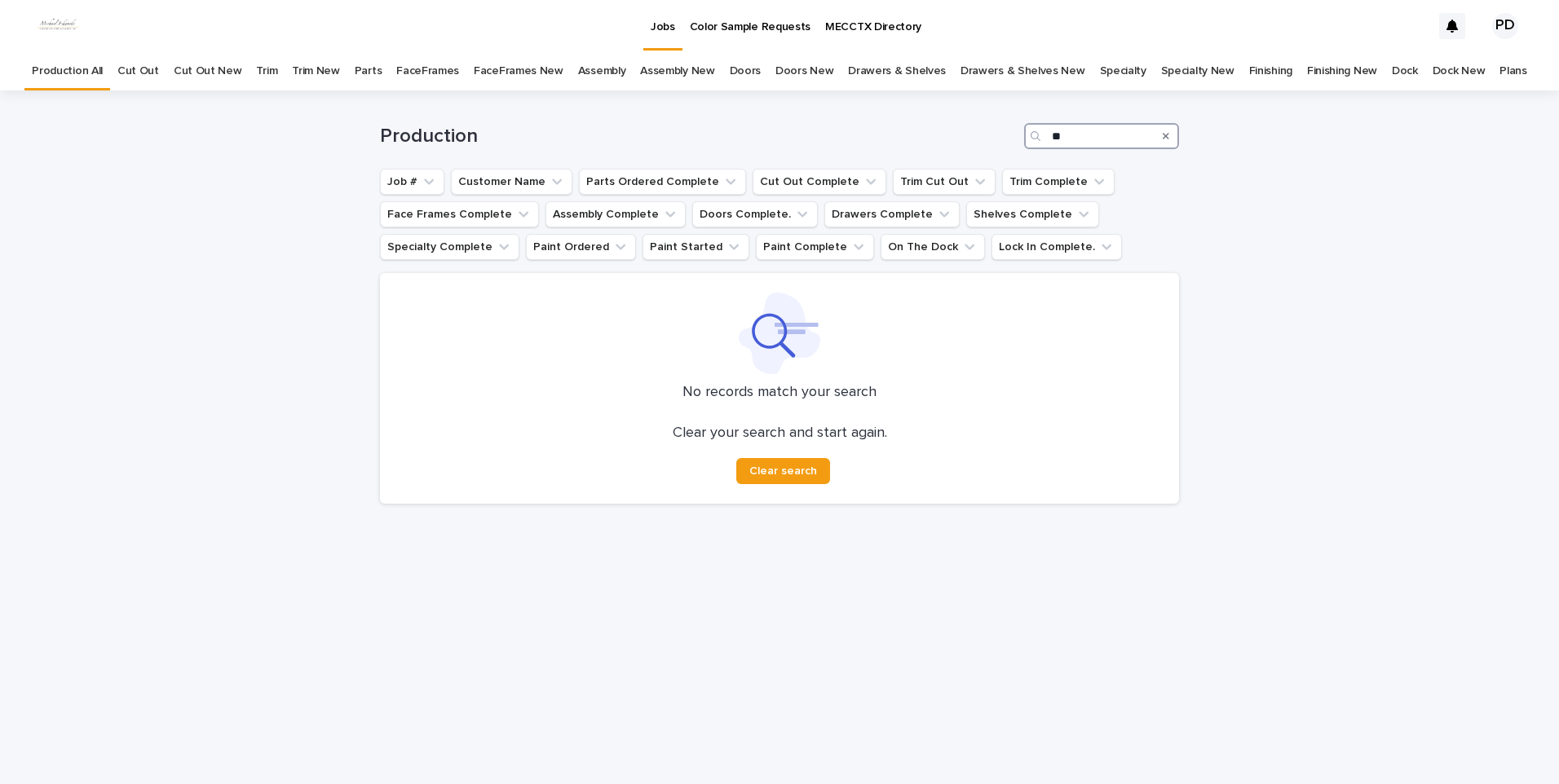
type input "*"
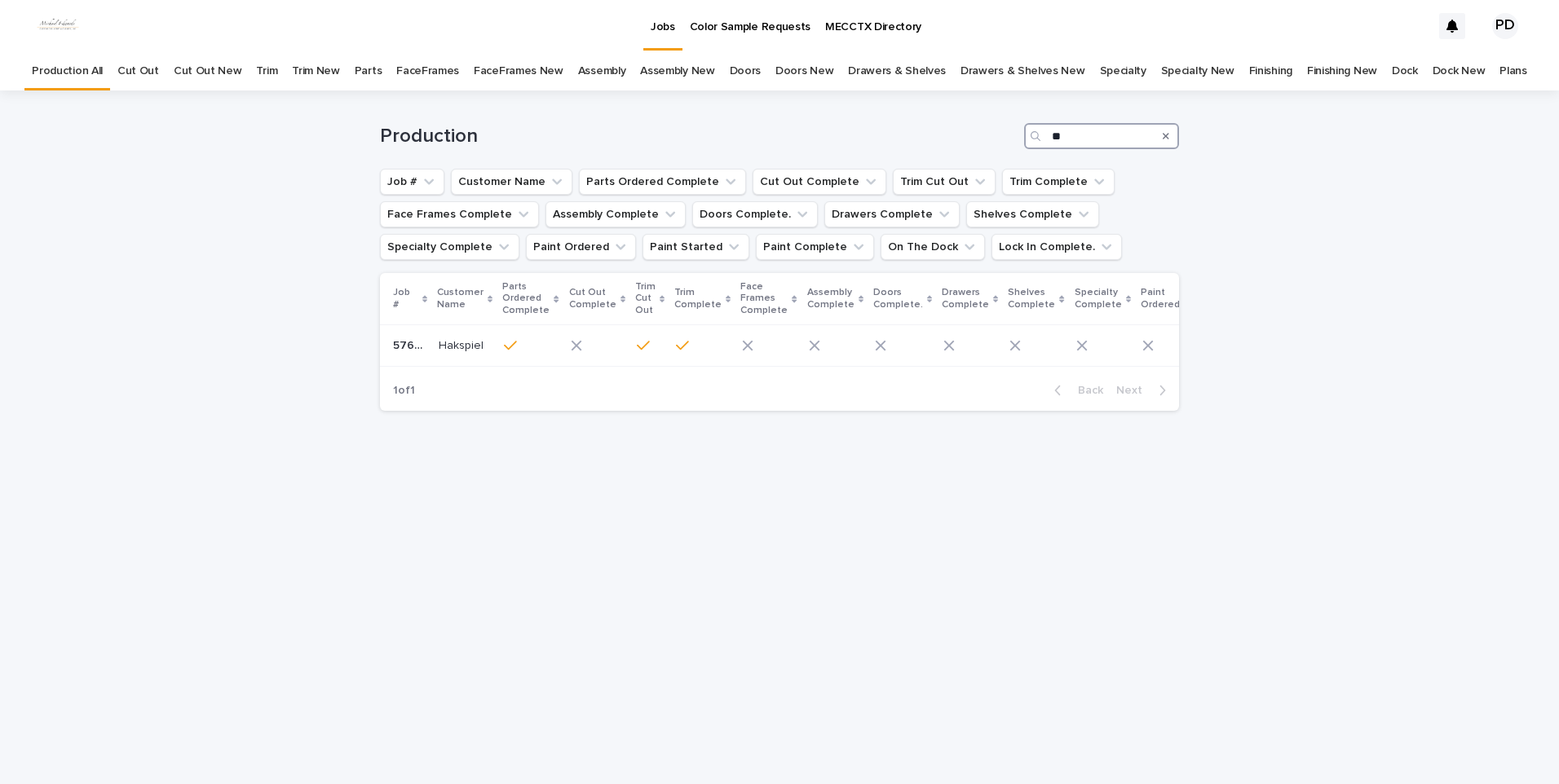
type input "*"
